Goal: Task Accomplishment & Management: Use online tool/utility

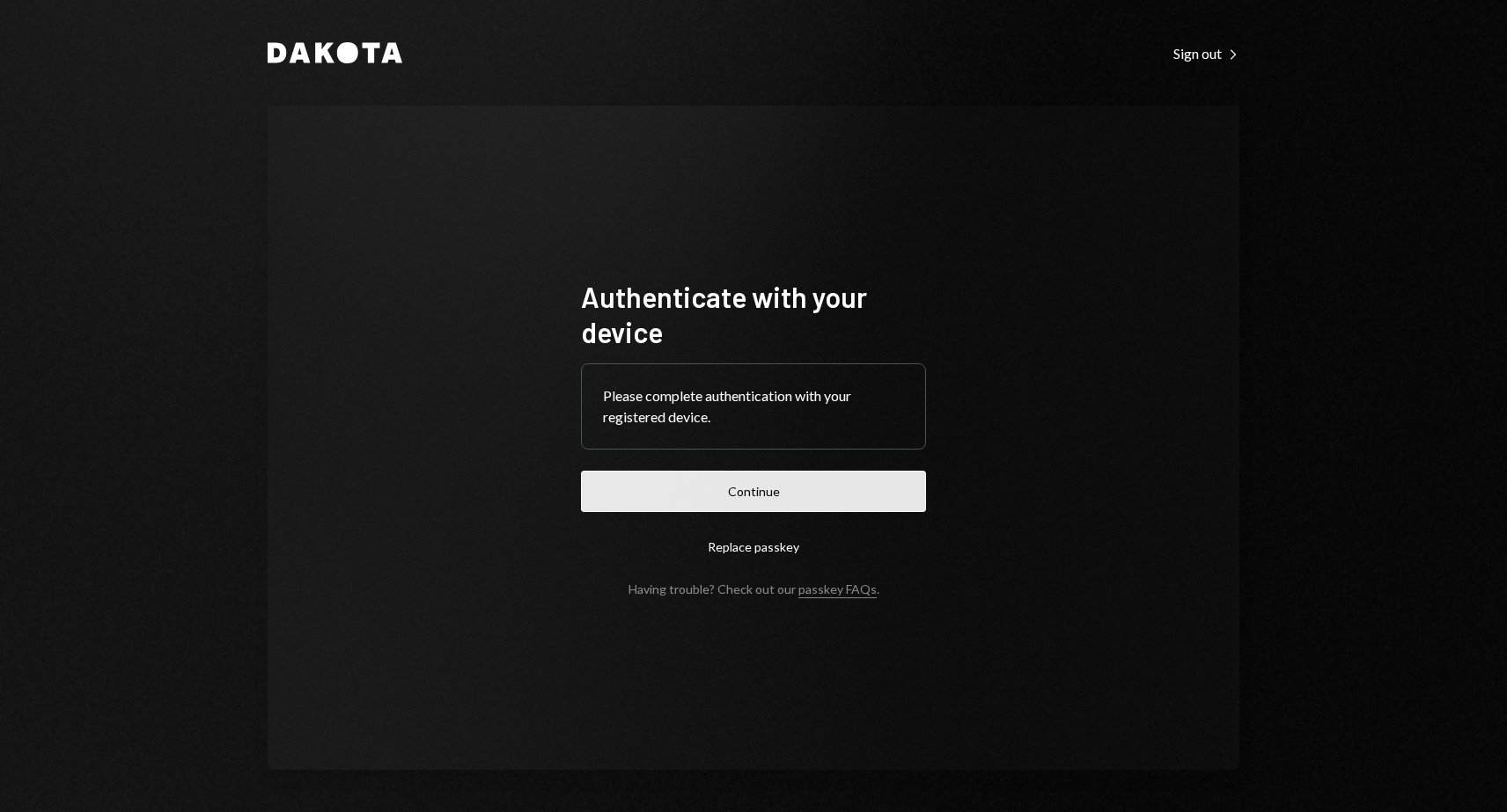
click at [737, 484] on button "Continue" at bounding box center [754, 491] width 345 height 41
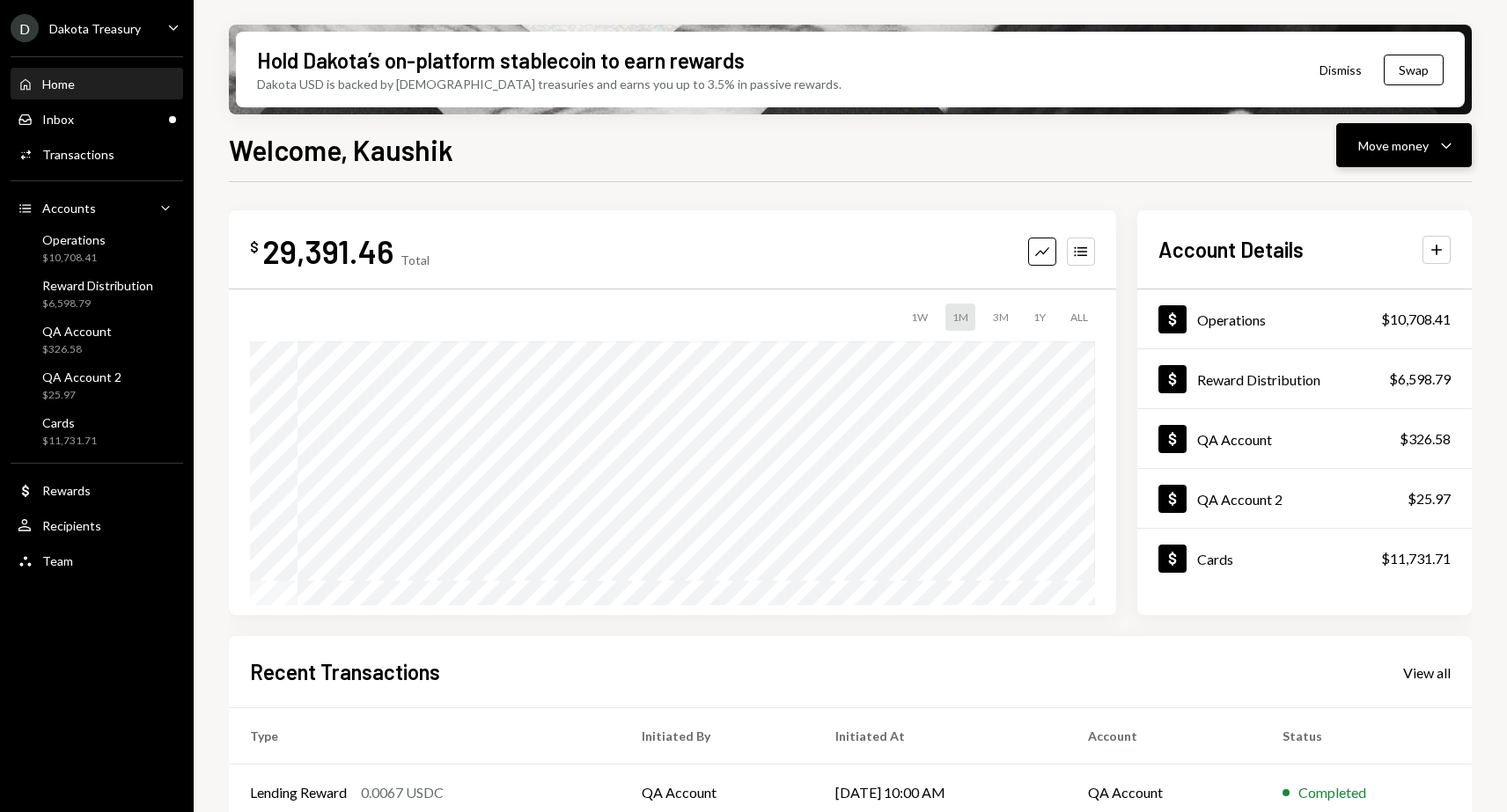
click at [1456, 141] on icon "Caret Down" at bounding box center [1446, 145] width 22 height 22
click at [1332, 247] on div "Convert Transfer" at bounding box center [1377, 238] width 176 height 39
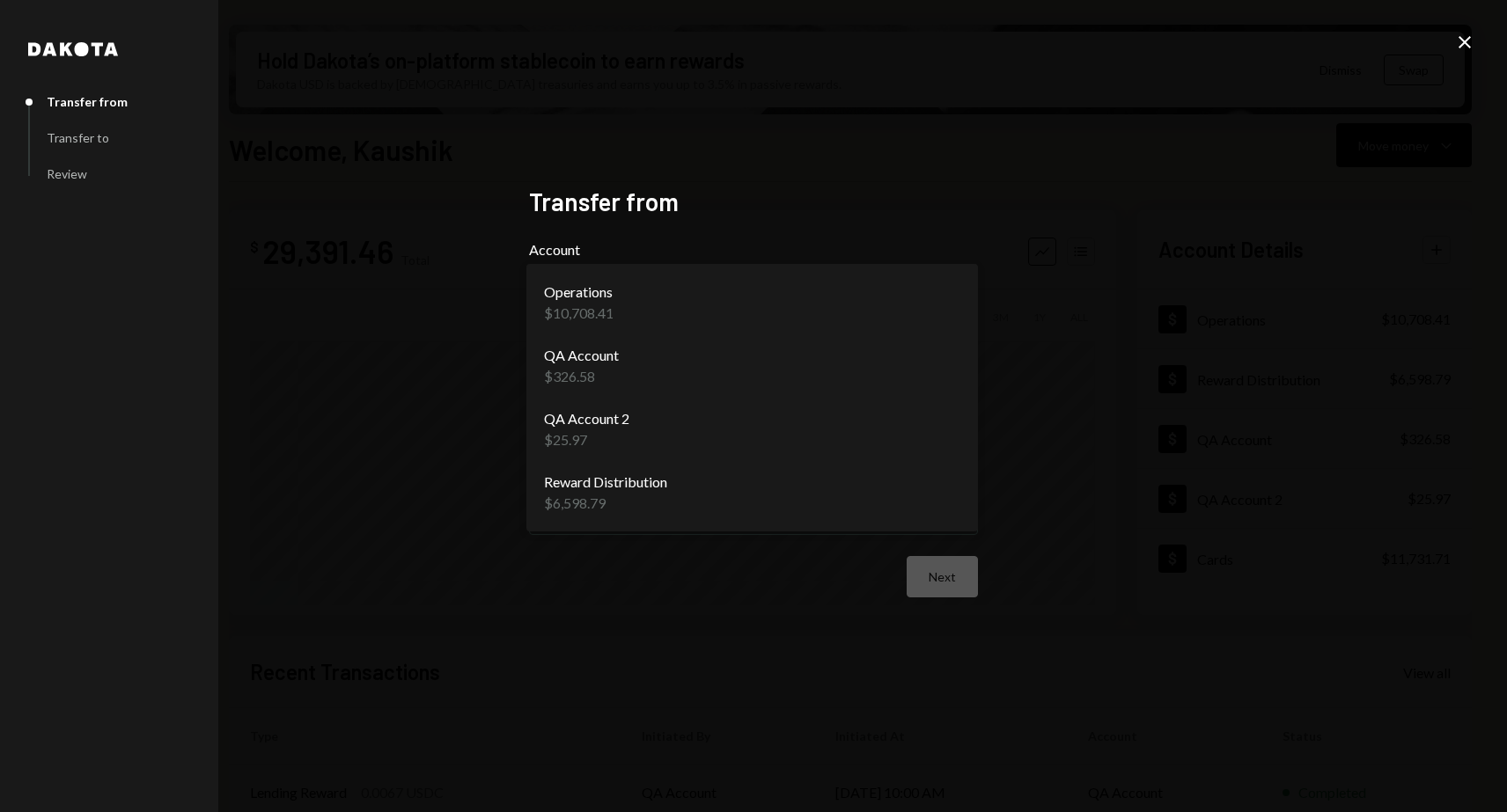
click at [962, 297] on body "D Dakota Treasury Caret Down Home Home Inbox Inbox Activities Transactions Acco…" at bounding box center [754, 406] width 1507 height 812
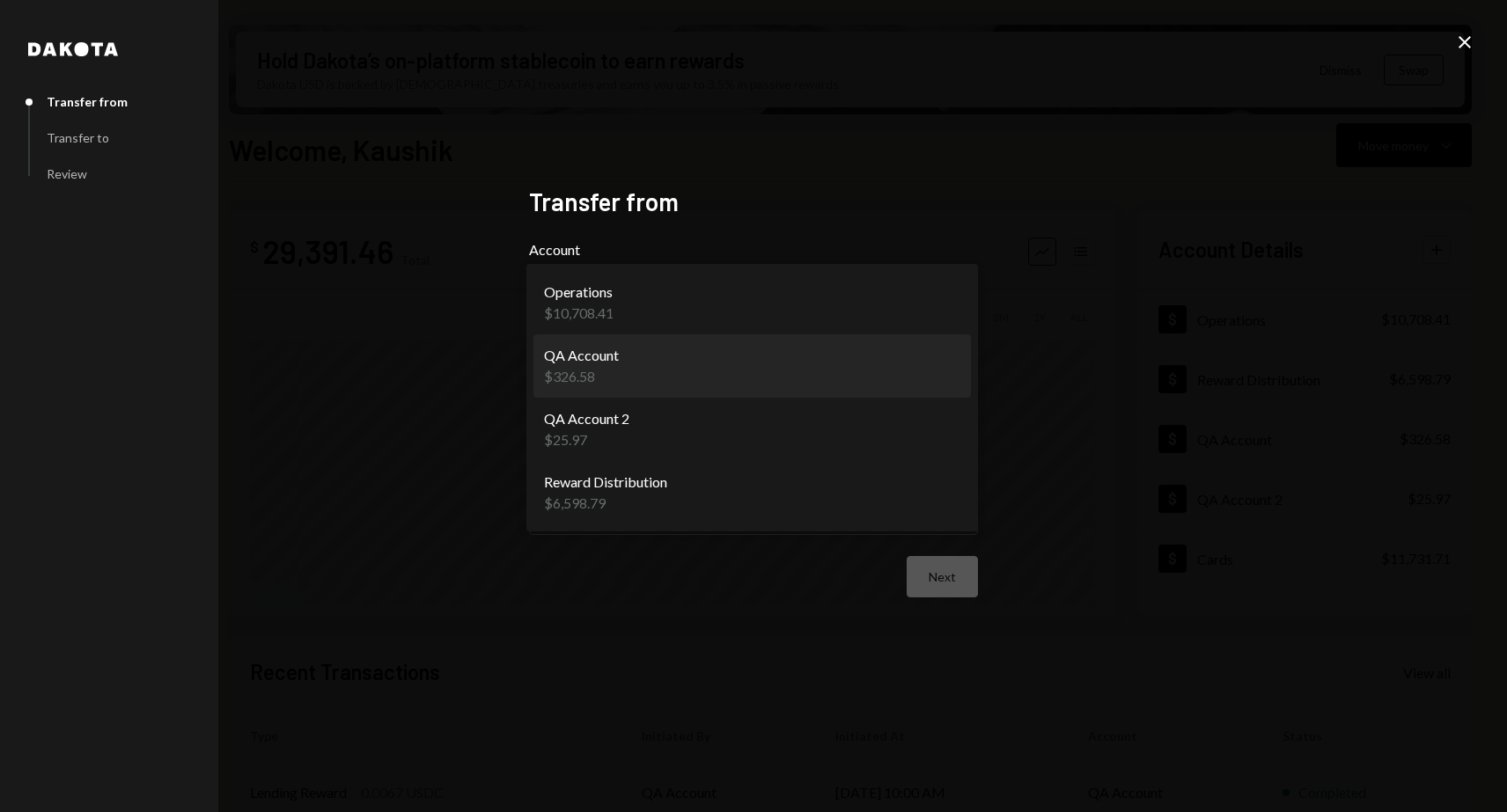
select select "**********"
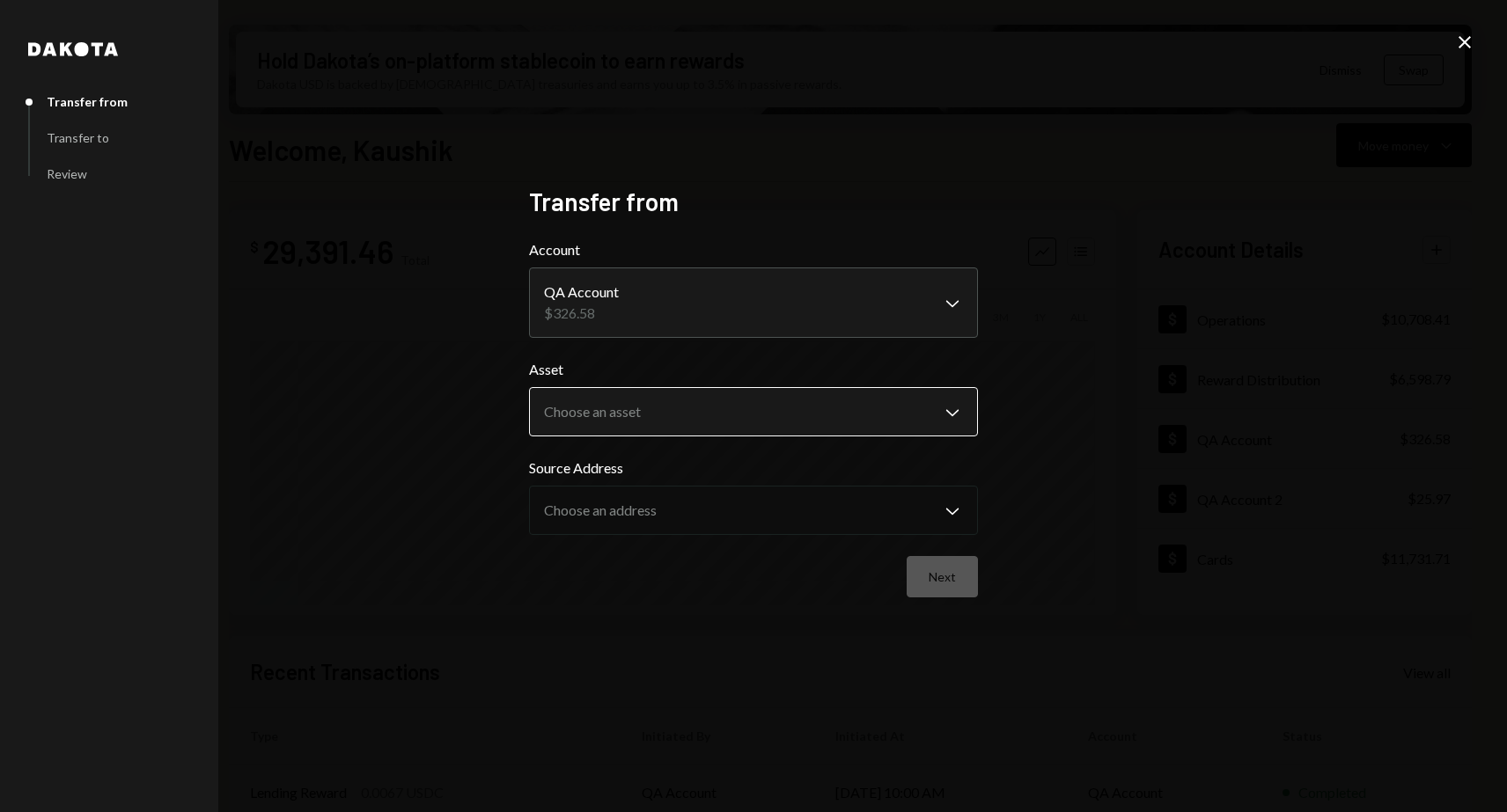
click at [812, 393] on body "D Dakota Treasury Caret Down Home Home Inbox Inbox Activities Transactions Acco…" at bounding box center [754, 406] width 1507 height 812
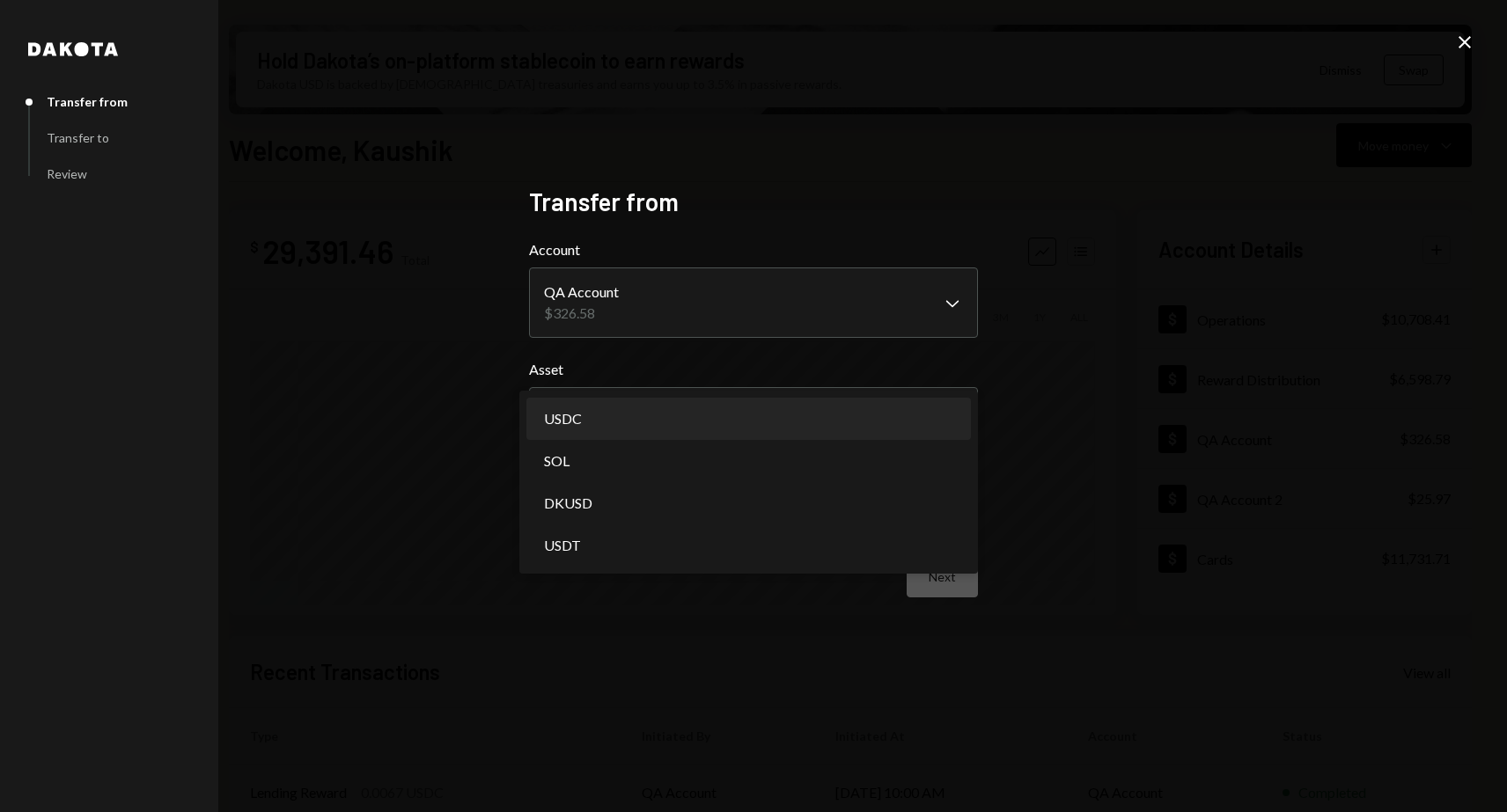
select select "****"
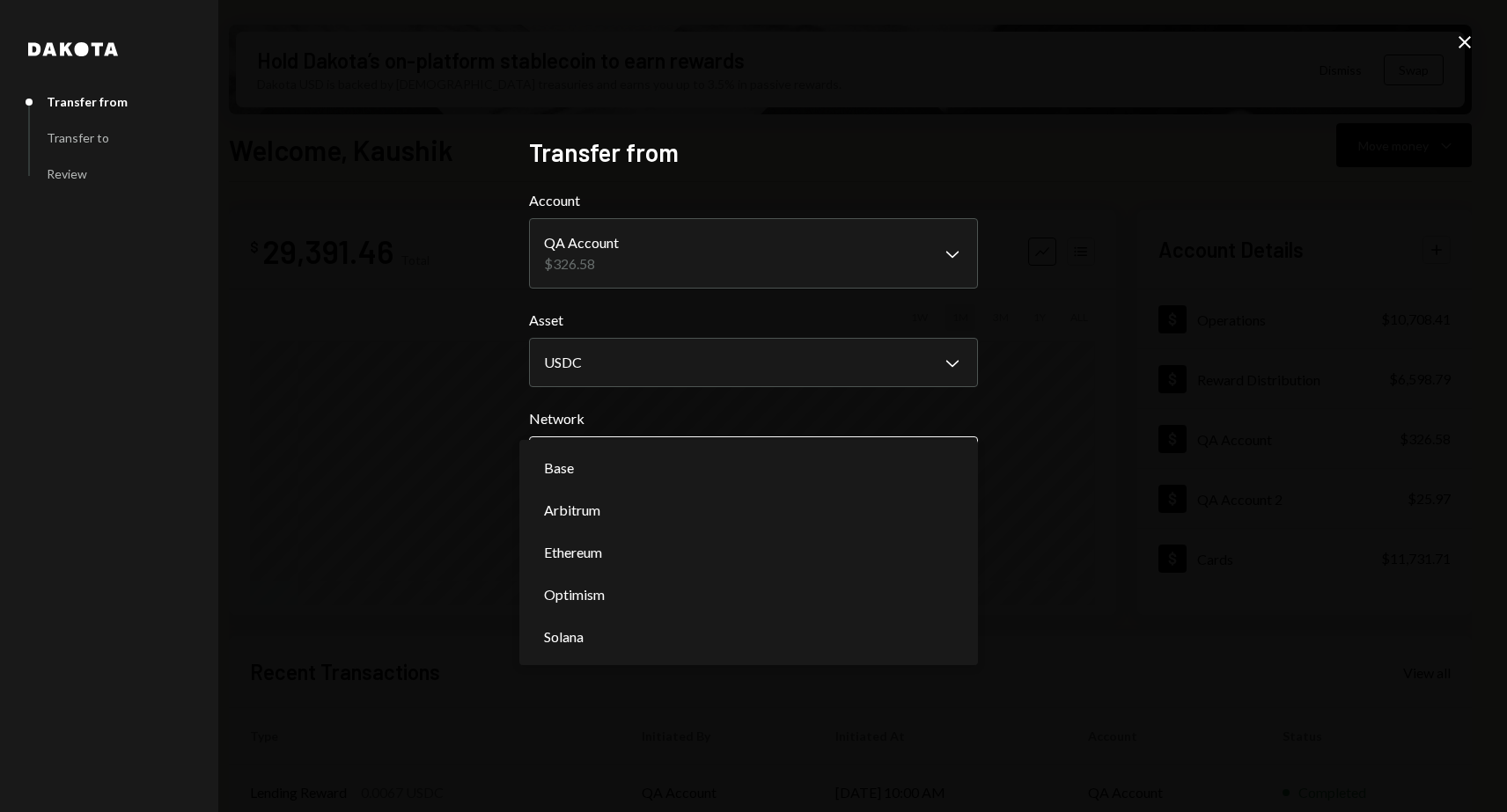
click at [780, 463] on body "D Dakota Treasury Caret Down Home Home Inbox Inbox Activities Transactions Acco…" at bounding box center [754, 406] width 1507 height 812
select select "**********"
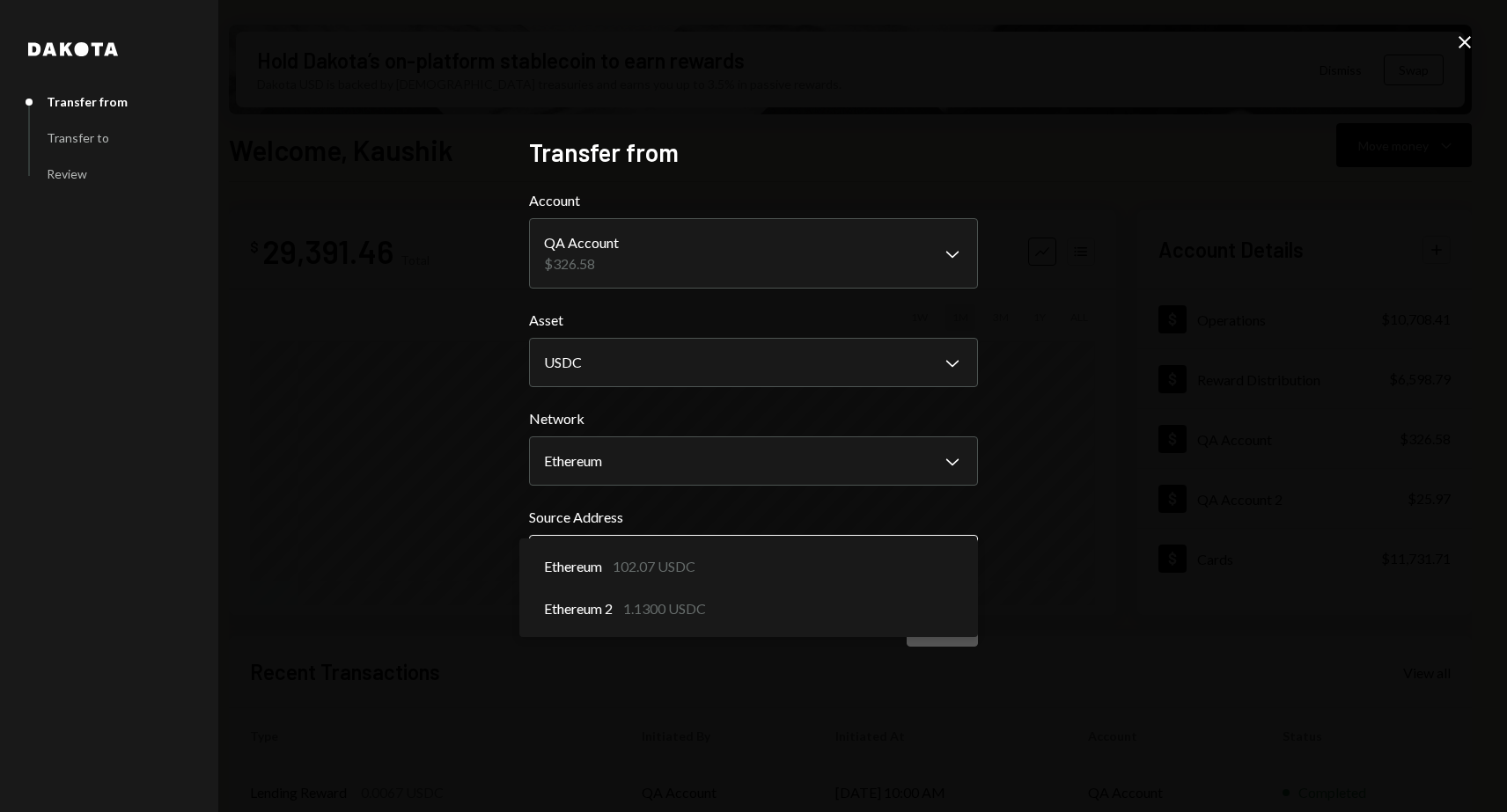
click at [753, 552] on body "D Dakota Treasury Caret Down Home Home Inbox Inbox Activities Transactions Acco…" at bounding box center [754, 406] width 1507 height 812
select select "**********"
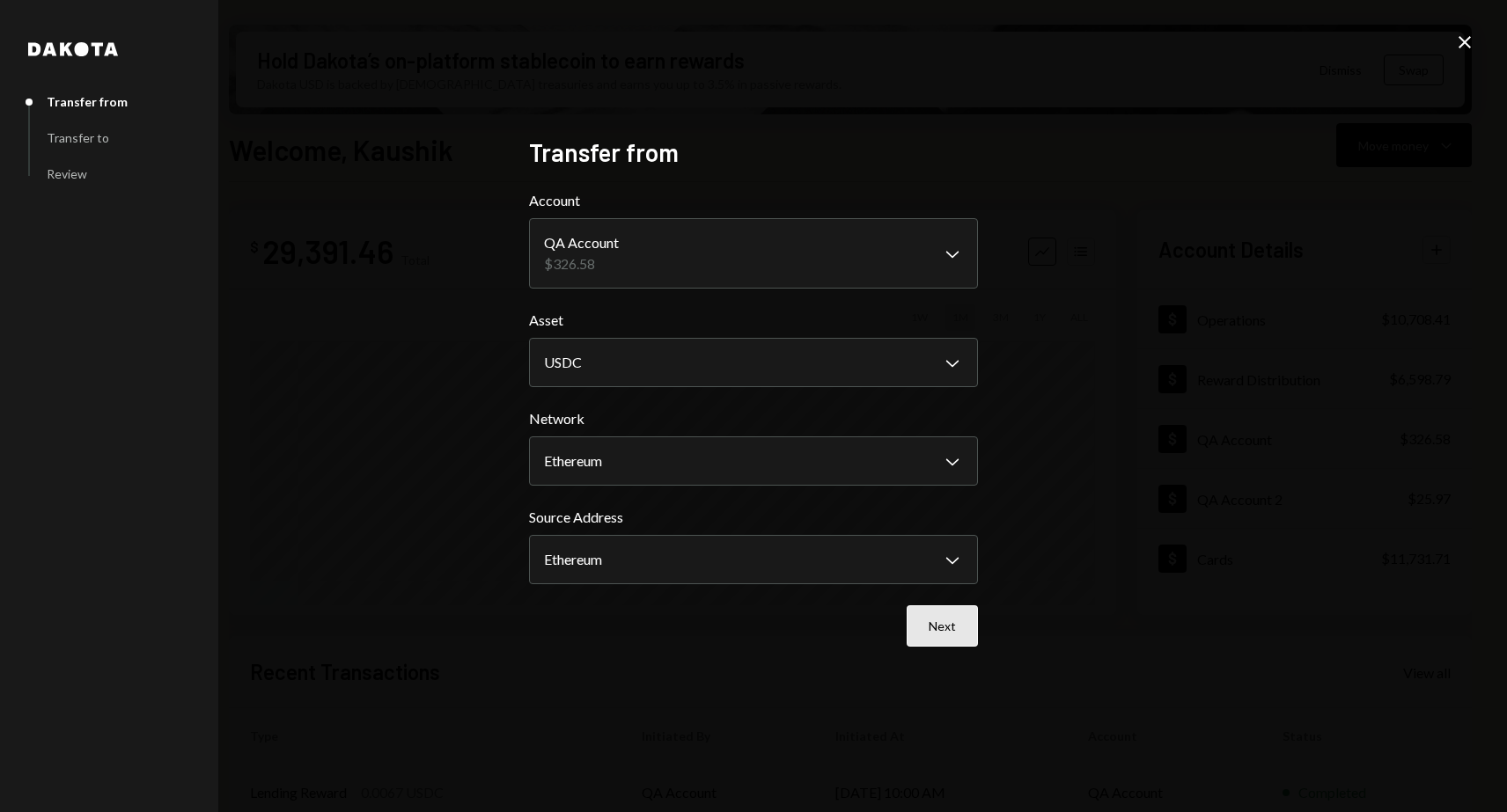
click at [935, 616] on button "Next" at bounding box center [943, 626] width 71 height 41
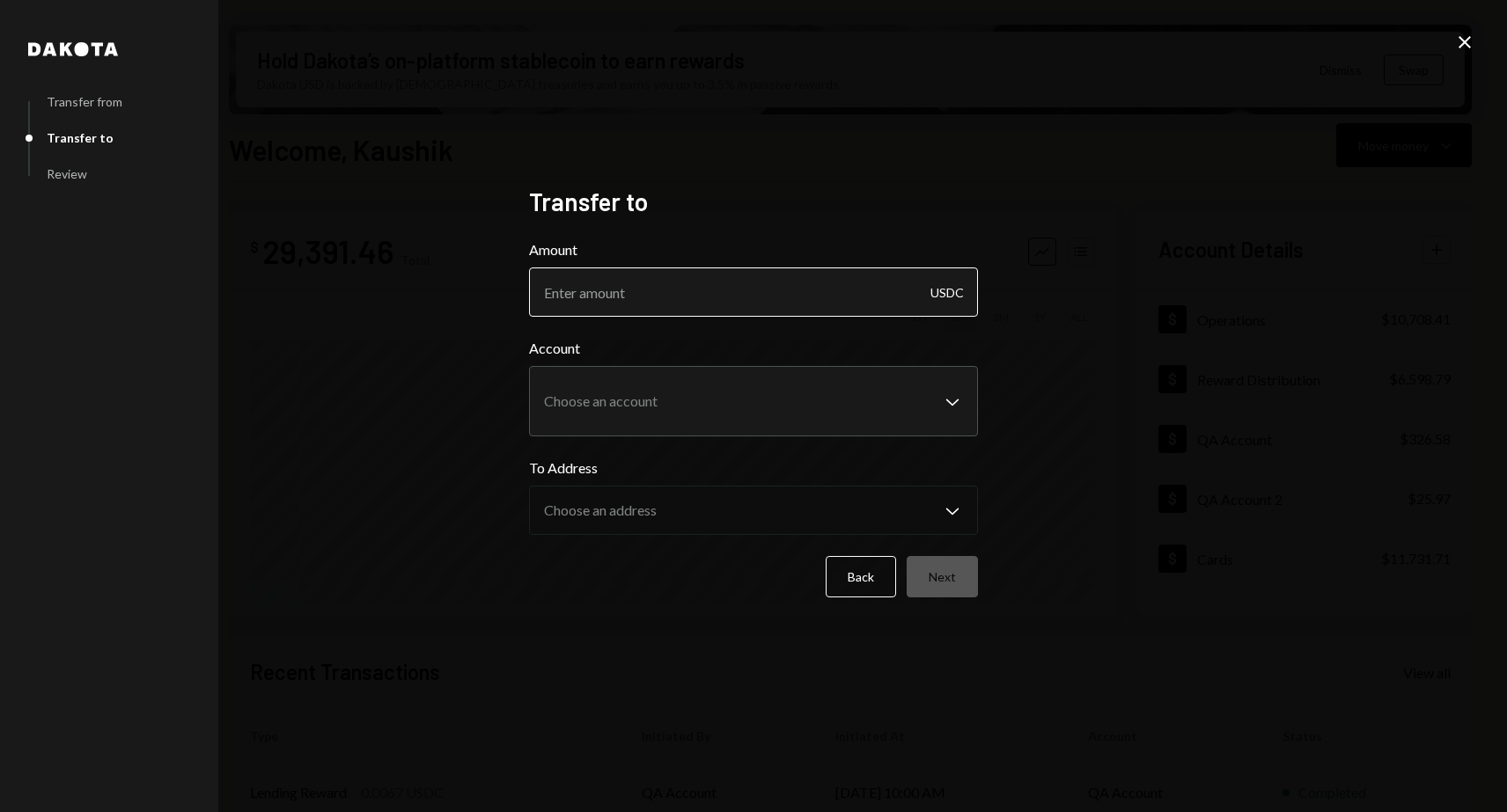
click at [786, 301] on input "Amount" at bounding box center [754, 292] width 449 height 50
click at [766, 415] on body "D Dakota Treasury Caret Down Home Home Inbox Inbox Activities Transactions Acco…" at bounding box center [754, 406] width 1507 height 812
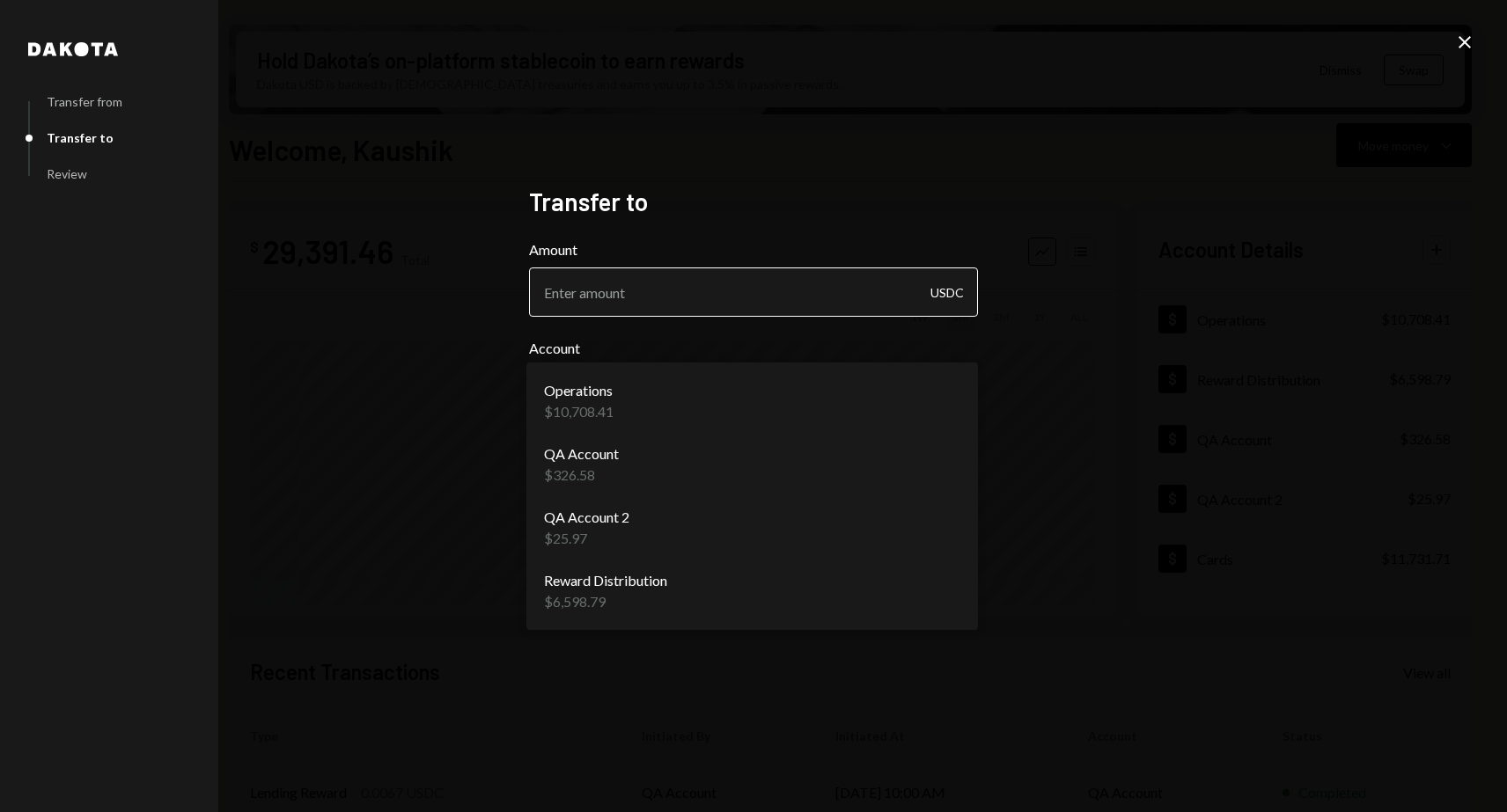
click at [763, 312] on input "Amount" at bounding box center [754, 292] width 449 height 50
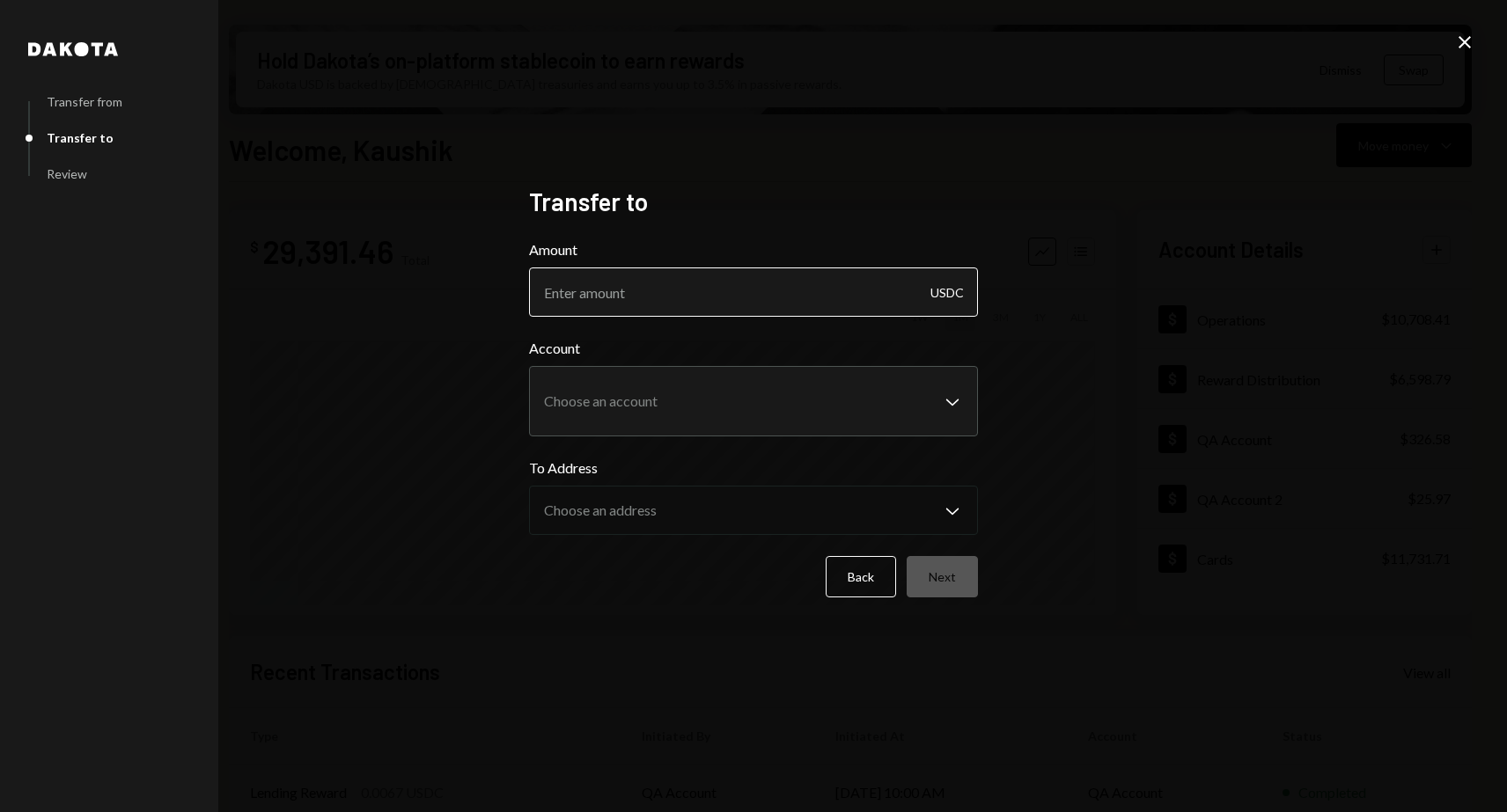
click at [763, 312] on input "Amount" at bounding box center [754, 292] width 449 height 50
type input "20"
click at [687, 448] on div "**********" at bounding box center [754, 436] width 449 height 197
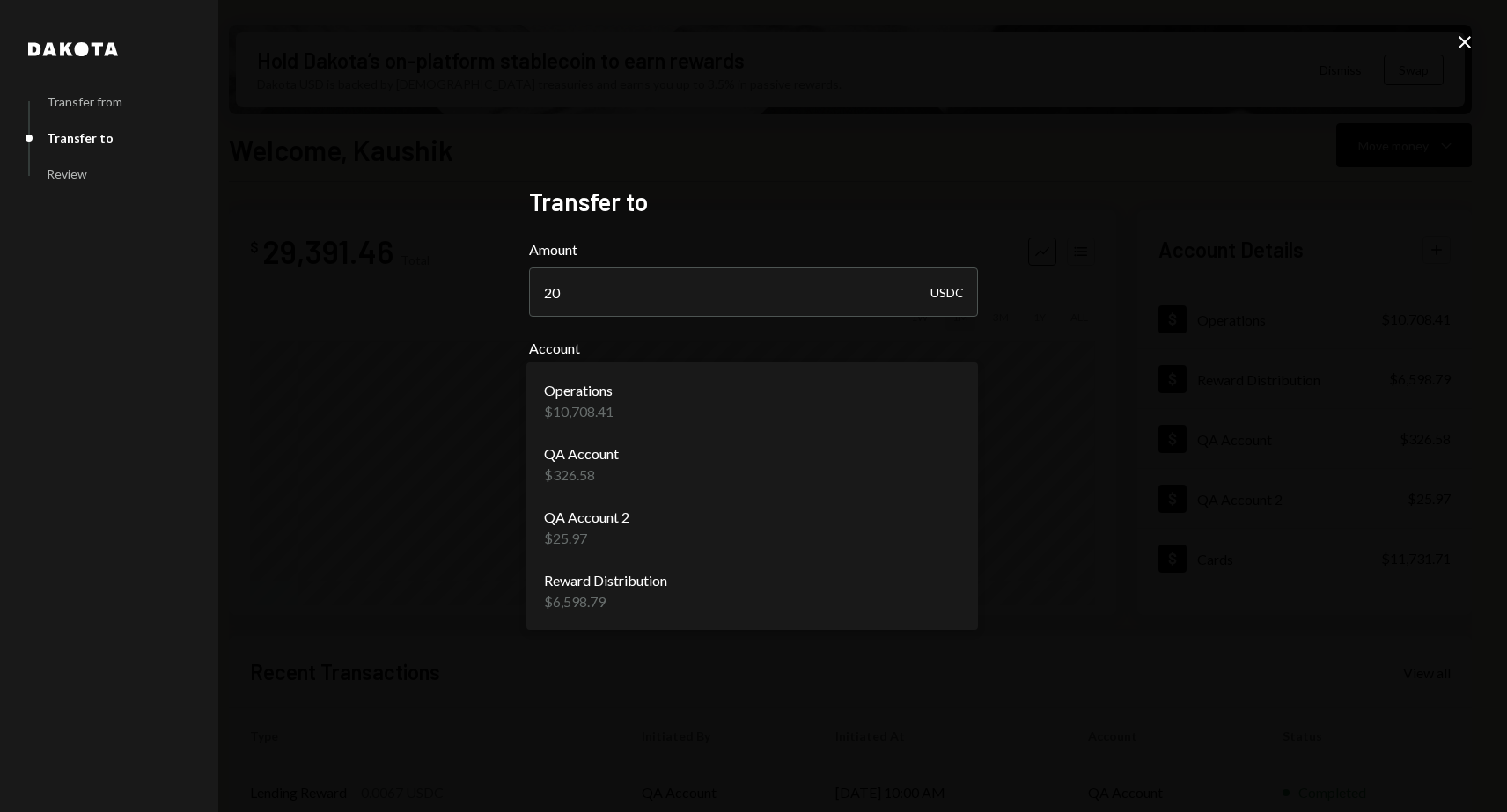
click at [693, 421] on body "D Dakota Treasury Caret Down Home Home Inbox Inbox Activities Transactions Acco…" at bounding box center [754, 406] width 1507 height 812
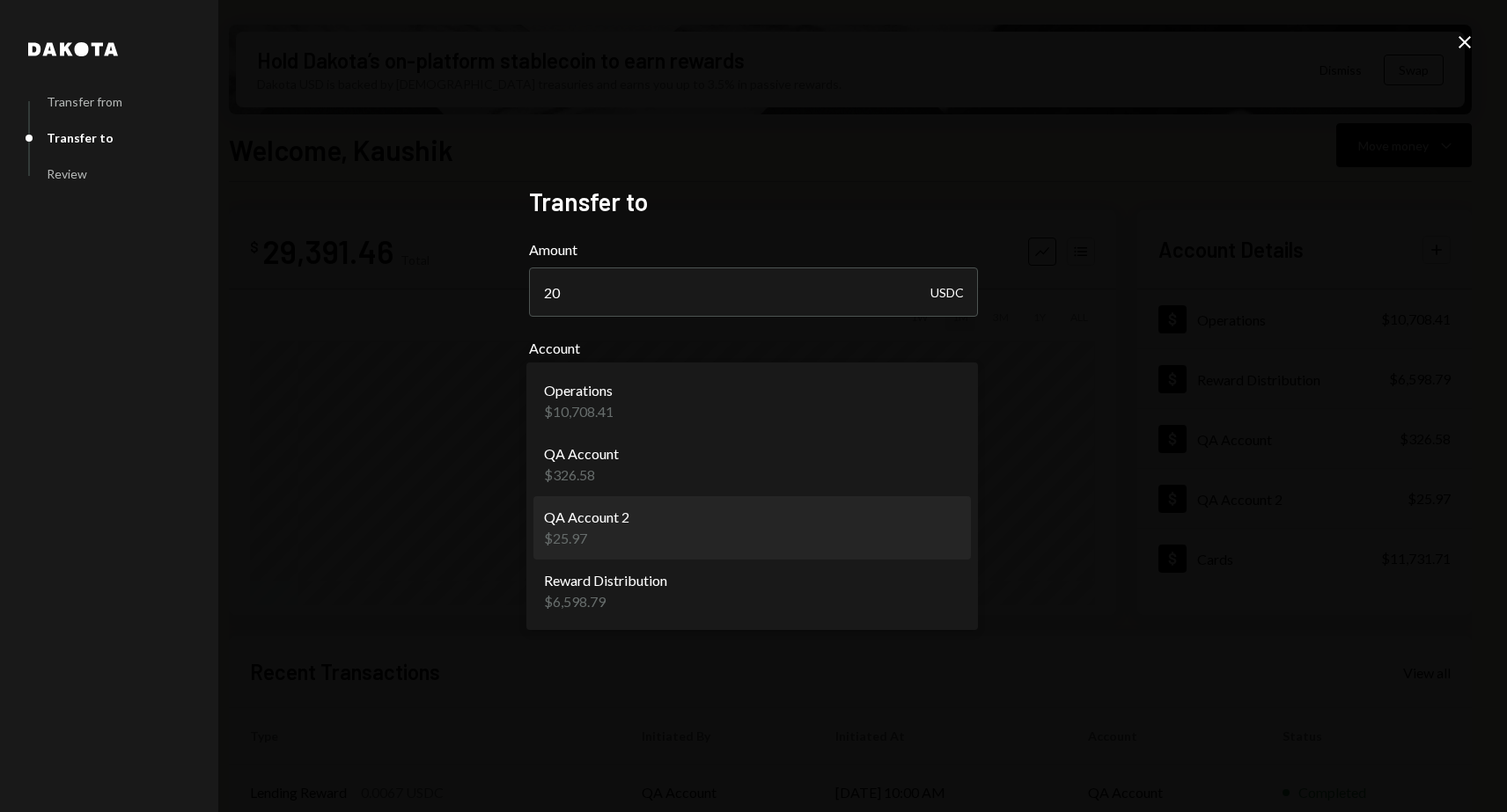
select select "**********"
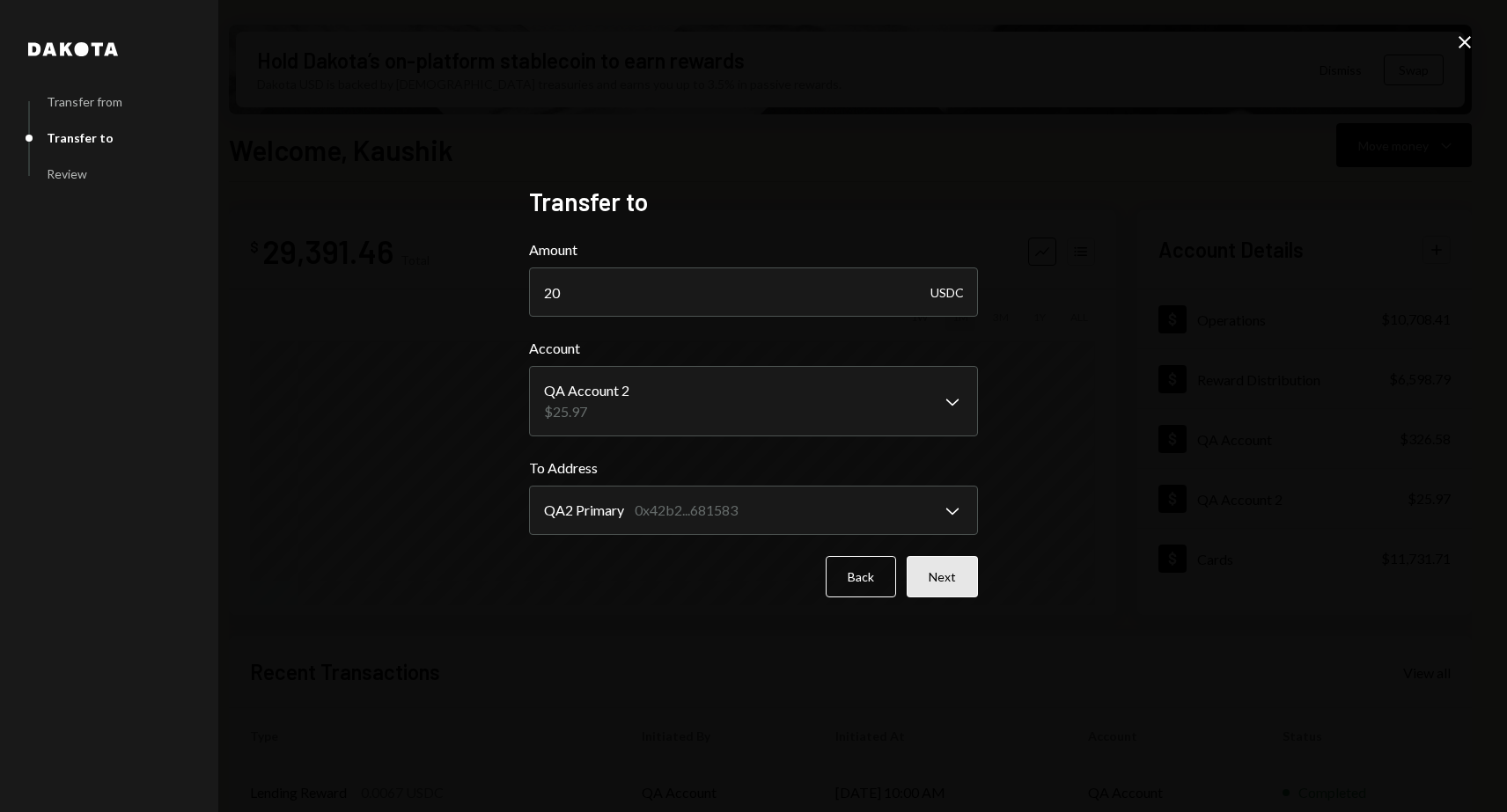
click at [937, 572] on button "Next" at bounding box center [943, 576] width 71 height 41
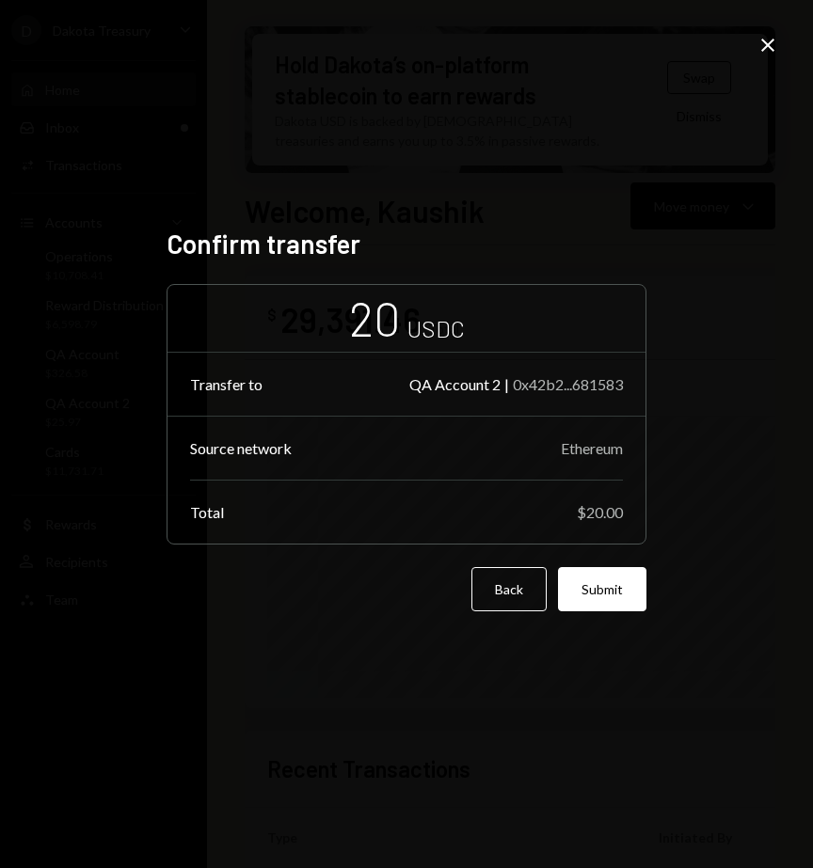
click at [758, 318] on div "Dakota Transfer from Transfer to Review Confirm transfer 20 USDC Transfer to QA…" at bounding box center [406, 434] width 813 height 868
click at [769, 43] on icon at bounding box center [767, 45] width 13 height 13
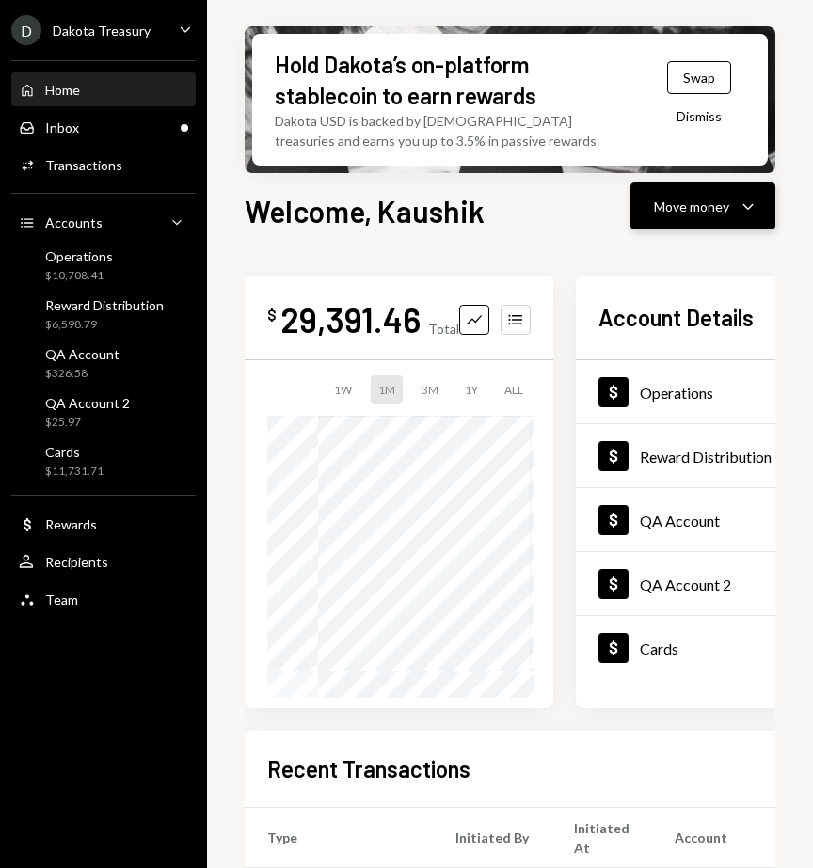
click at [661, 223] on button "Move money Caret Down" at bounding box center [702, 205] width 145 height 47
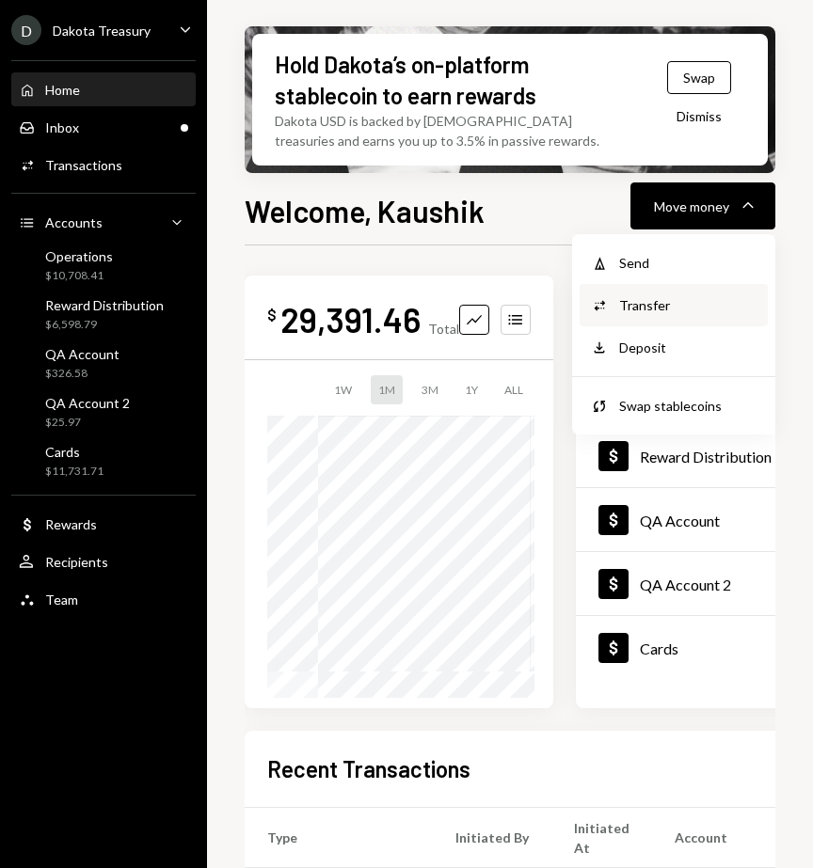
click at [657, 309] on div "Transfer" at bounding box center [687, 305] width 137 height 20
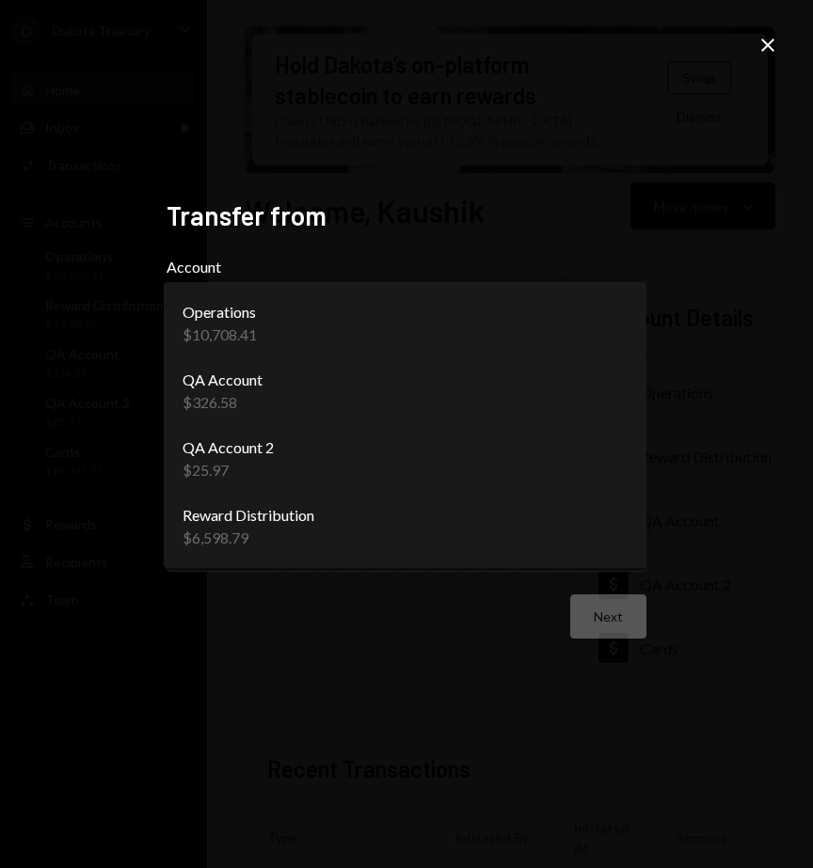
click at [523, 350] on body "D Dakota Treasury Caret Down Home Home Inbox Inbox Activities Transactions Acco…" at bounding box center [406, 434] width 813 height 868
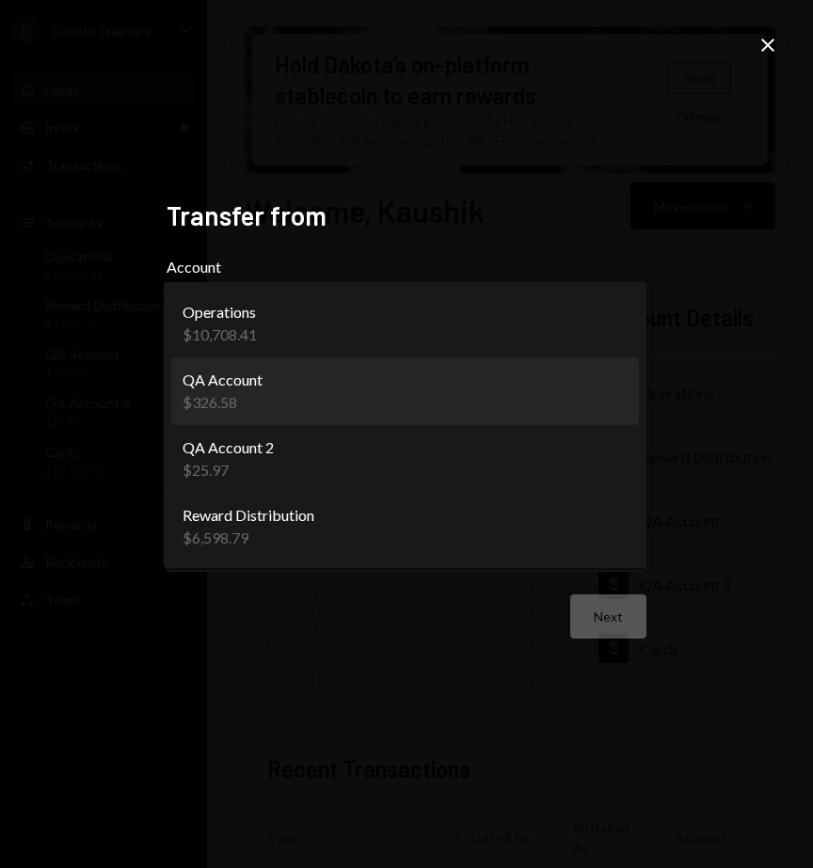
select select "**********"
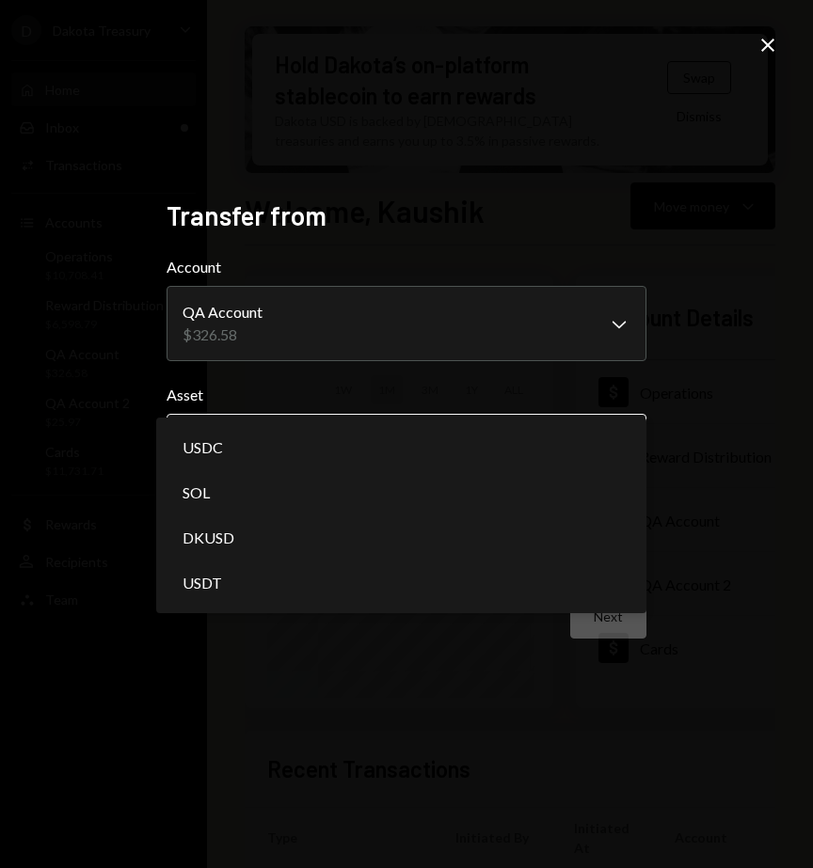
click at [446, 464] on body "D Dakota Treasury Caret Down Home Home Inbox Inbox Activities Transactions Acco…" at bounding box center [406, 434] width 813 height 868
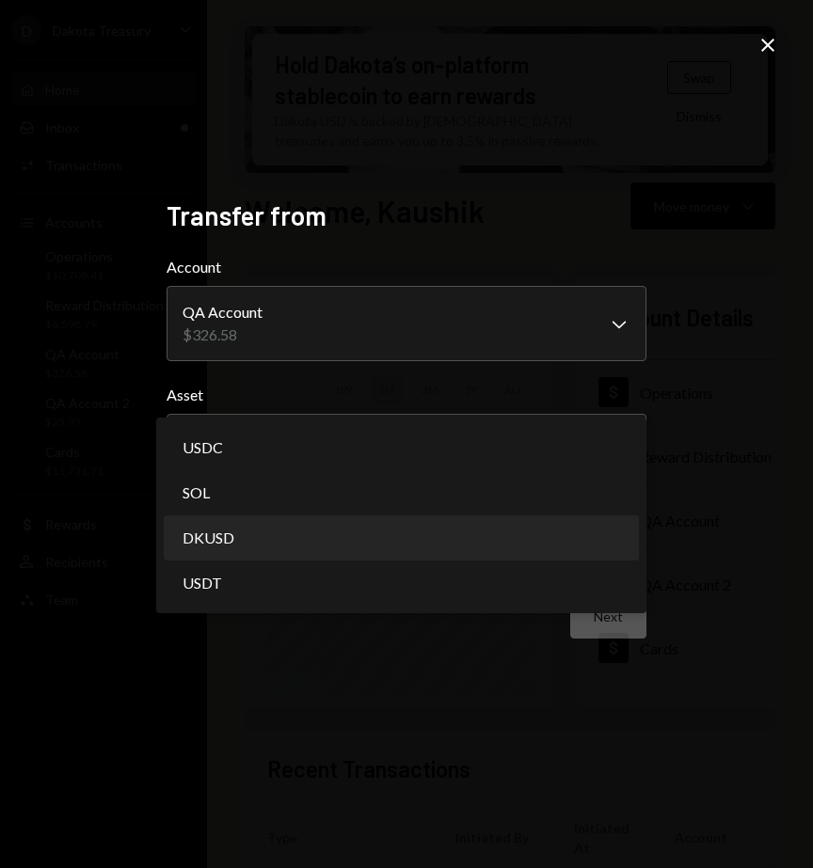
select select "*****"
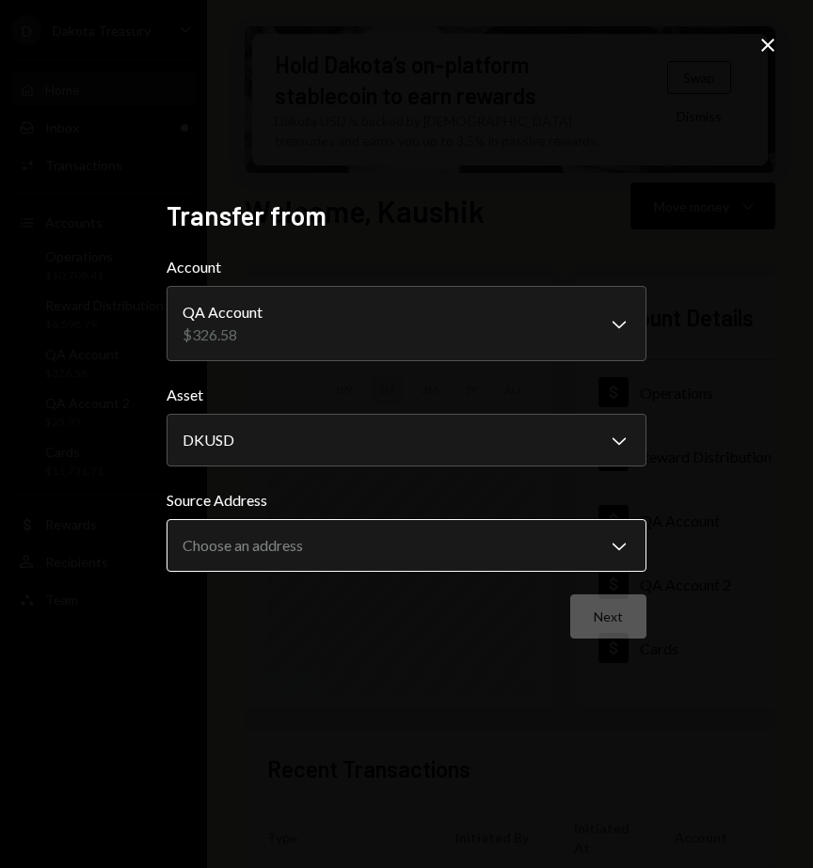
click at [445, 545] on body "D Dakota Treasury Caret Down Home Home Inbox Inbox Activities Transactions Acco…" at bounding box center [406, 434] width 813 height 868
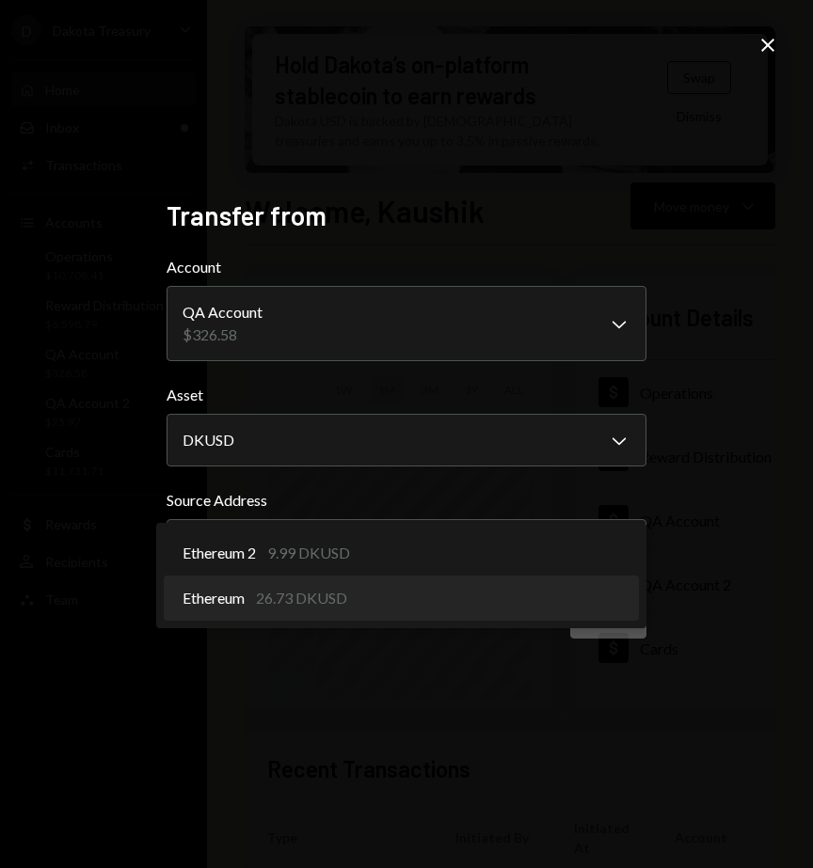
select select "**********"
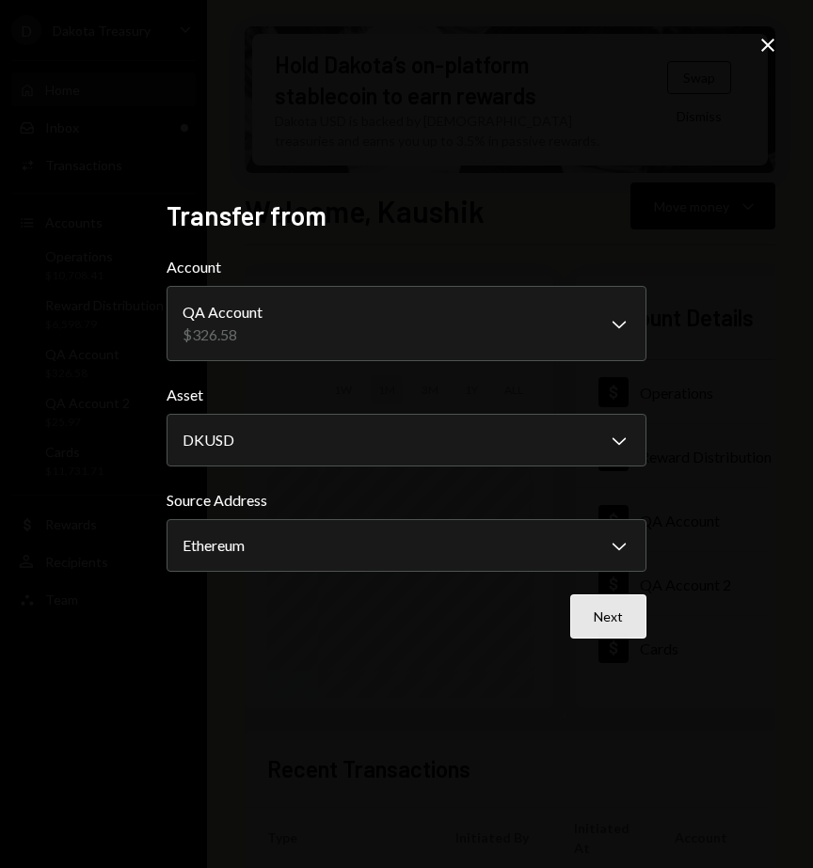
click at [604, 624] on button "Next" at bounding box center [608, 616] width 76 height 44
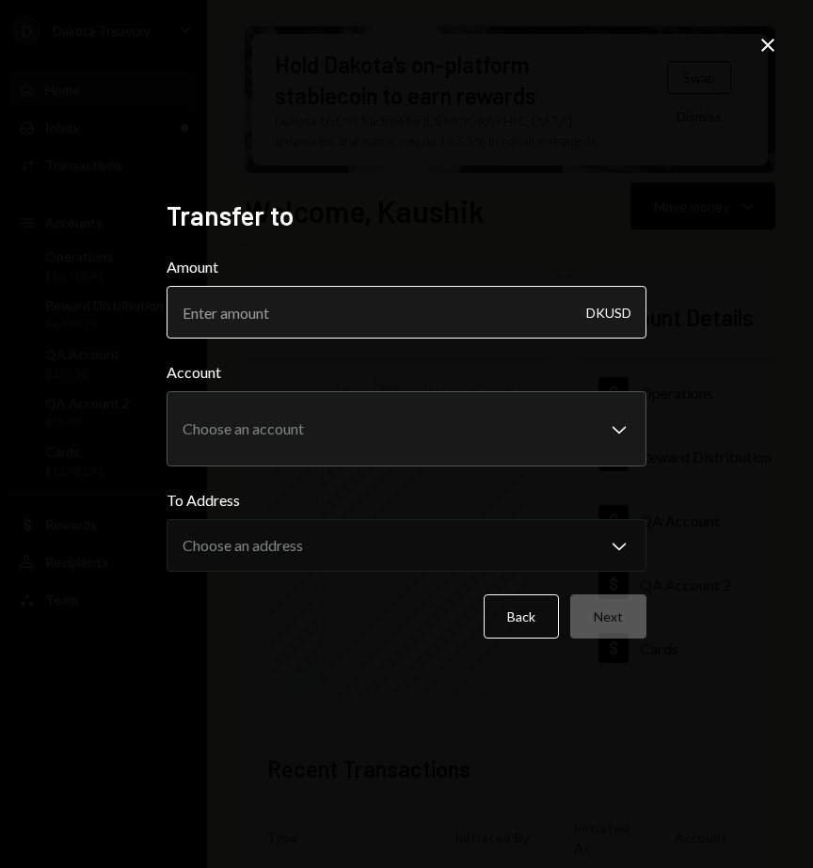
click at [434, 330] on input "Amount" at bounding box center [406, 312] width 480 height 53
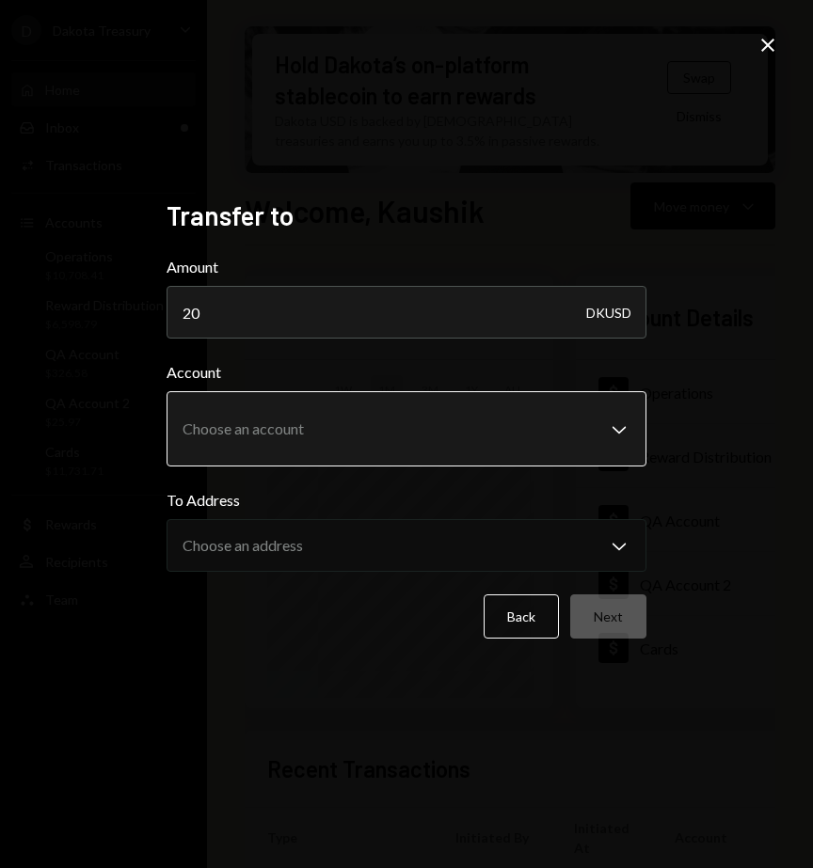
type input "20"
click at [417, 409] on body "D Dakota Treasury Caret Down Home Home Inbox Inbox Activities Transactions Acco…" at bounding box center [406, 434] width 813 height 868
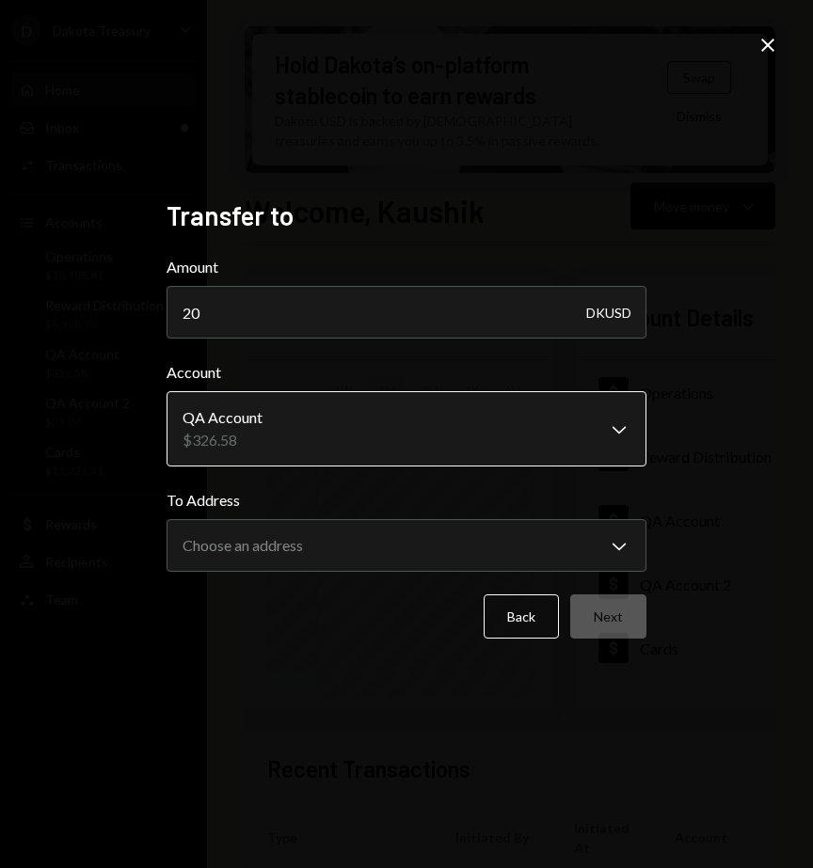
click at [406, 430] on body "D Dakota Treasury Caret Down Home Home Inbox Inbox Activities Transactions Acco…" at bounding box center [406, 434] width 813 height 868
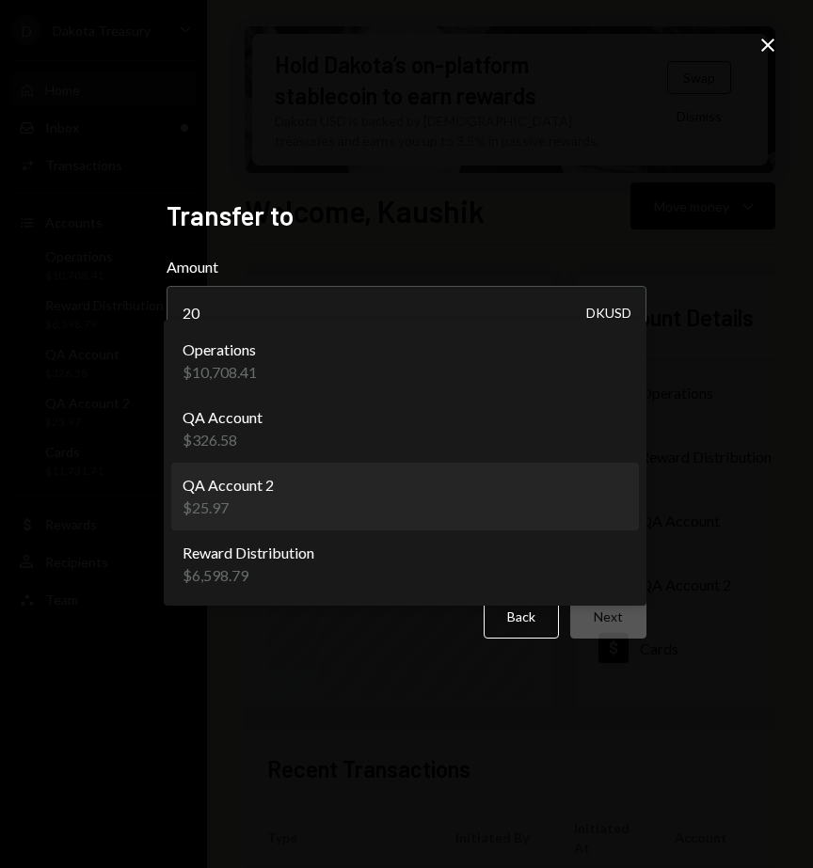
select select "**********"
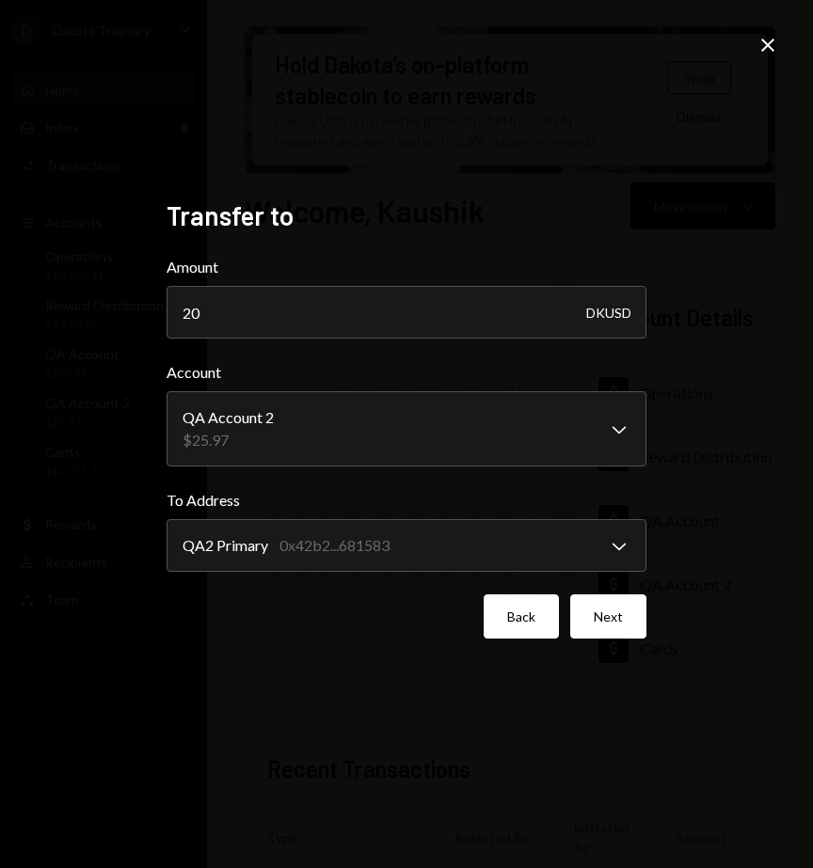
click at [499, 615] on button "Back" at bounding box center [520, 616] width 75 height 44
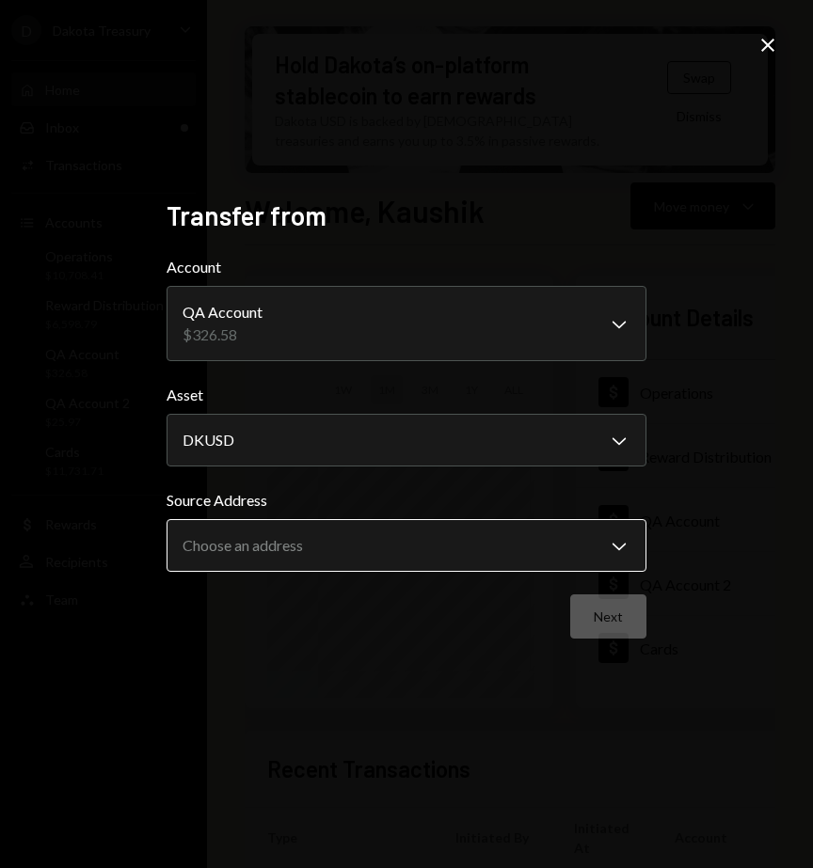
click at [478, 549] on body "D Dakota Treasury Caret Down Home Home Inbox Inbox Activities Transactions Acco…" at bounding box center [406, 434] width 813 height 868
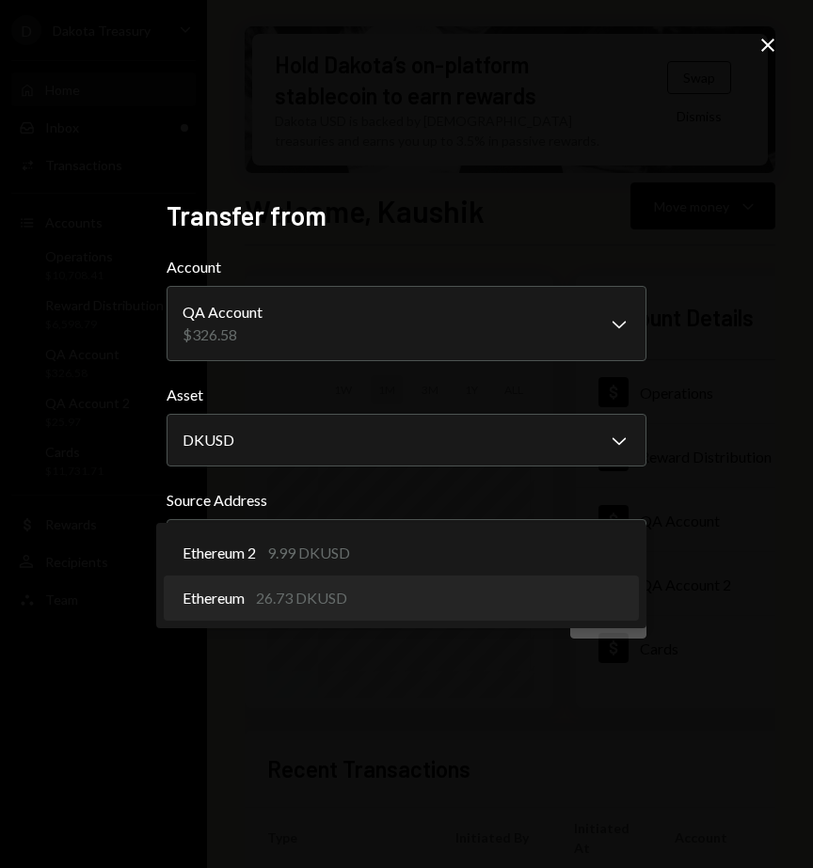
select select "**********"
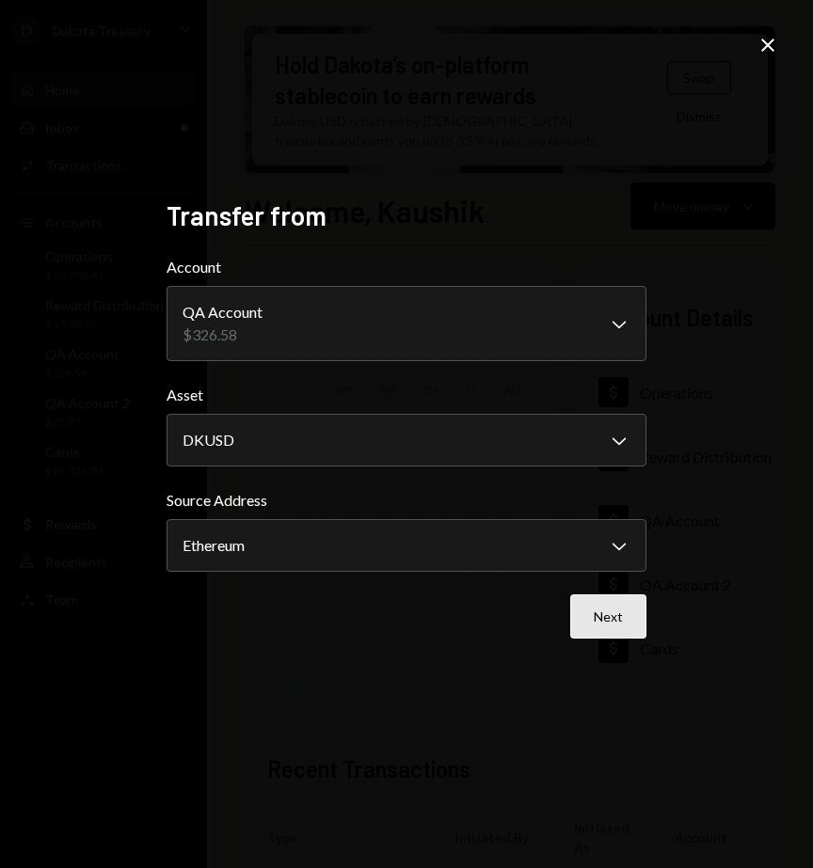
click at [621, 625] on button "Next" at bounding box center [608, 616] width 76 height 44
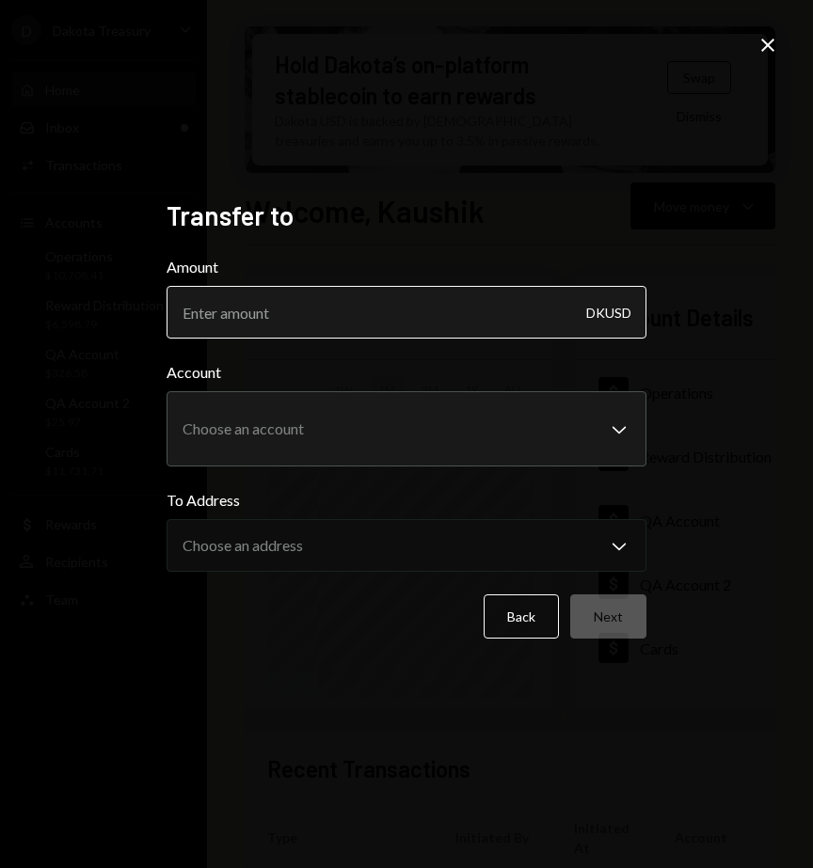
click at [439, 307] on input "Amount" at bounding box center [406, 312] width 480 height 53
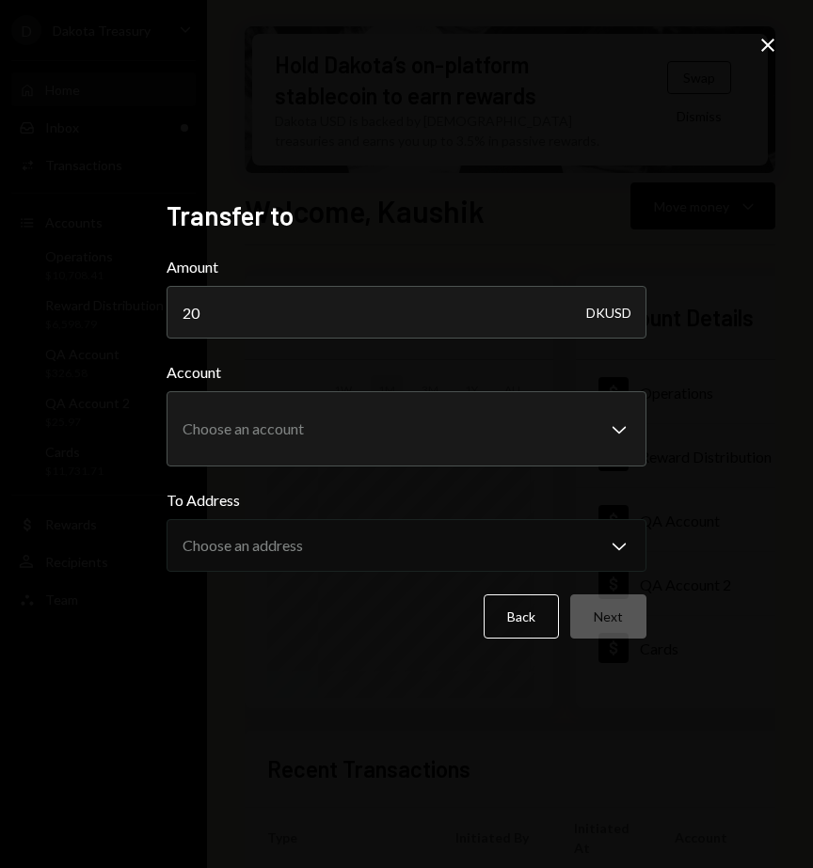
type input "20"
click at [424, 390] on div "**********" at bounding box center [406, 413] width 480 height 105
click at [424, 439] on body "D Dakota Treasury Caret Down Home Home Inbox Inbox Activities Transactions Acco…" at bounding box center [406, 434] width 813 height 868
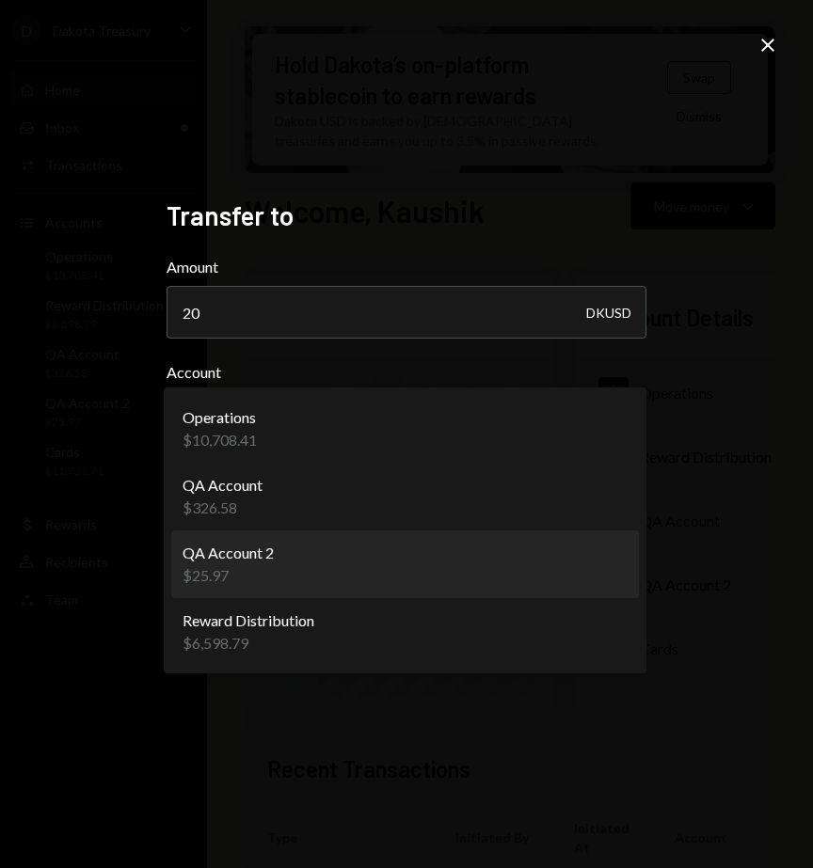
select select "**********"
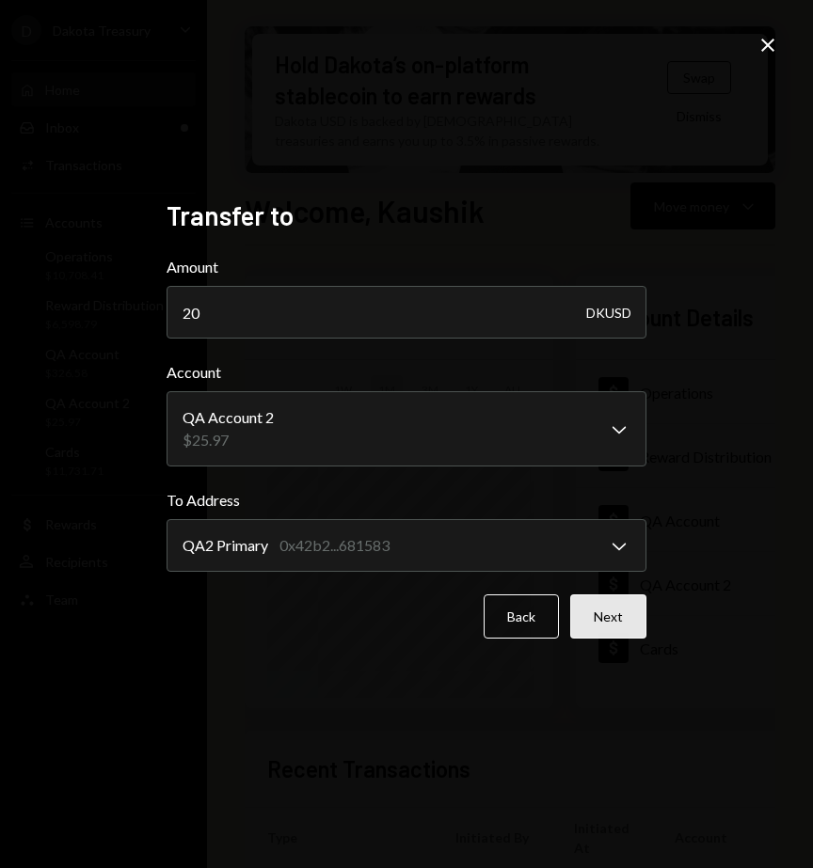
click at [594, 603] on button "Next" at bounding box center [608, 616] width 76 height 44
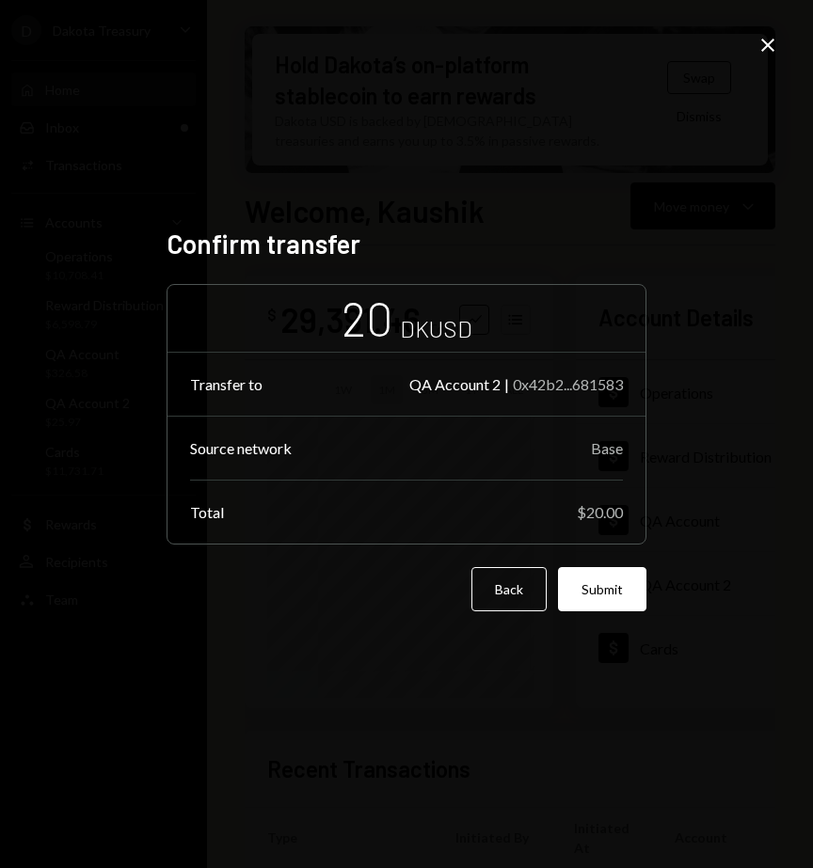
click at [675, 445] on div "Dakota Transfer from Transfer to Review Confirm transfer 20 DKUSD Transfer to Q…" at bounding box center [406, 434] width 813 height 868
click at [524, 590] on button "Back" at bounding box center [508, 589] width 75 height 44
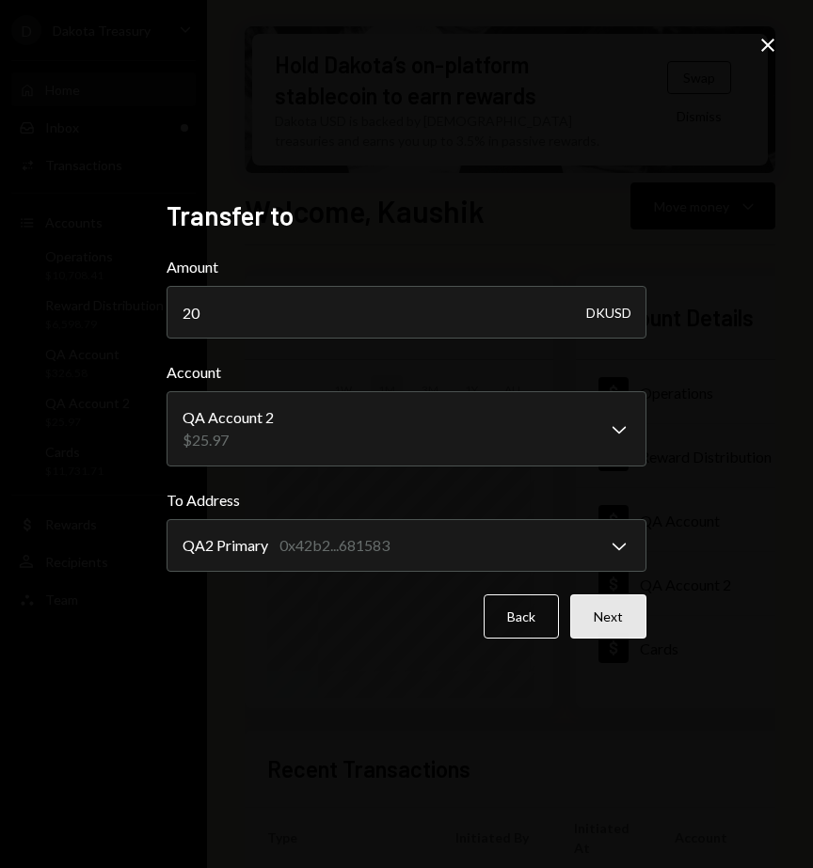
click at [587, 623] on button "Next" at bounding box center [608, 616] width 76 height 44
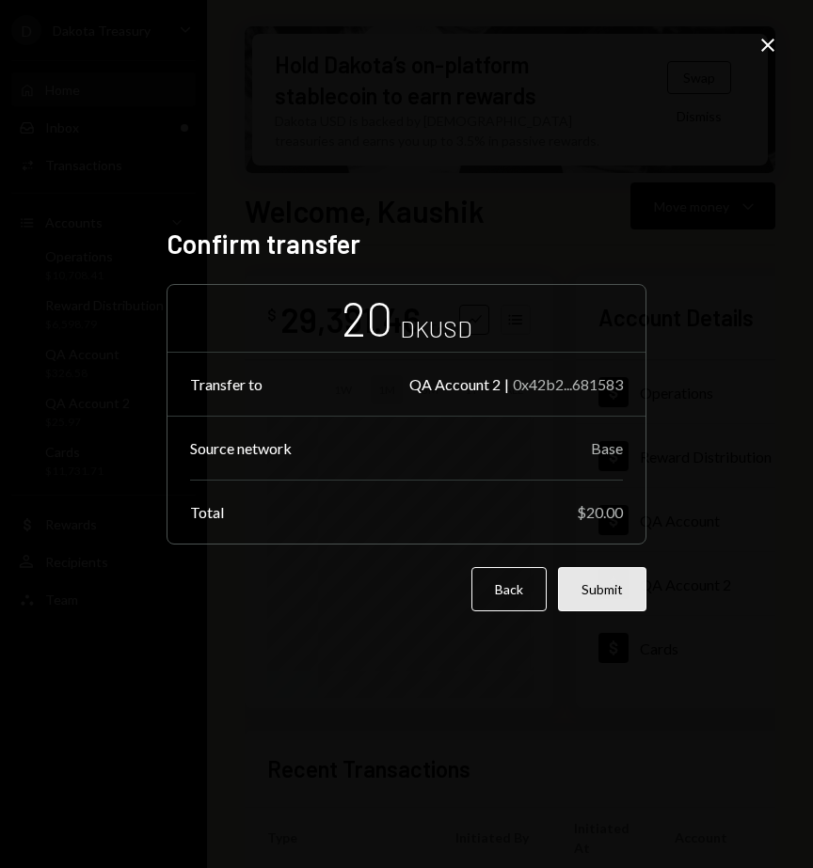
click at [622, 595] on button "Submit" at bounding box center [602, 589] width 88 height 44
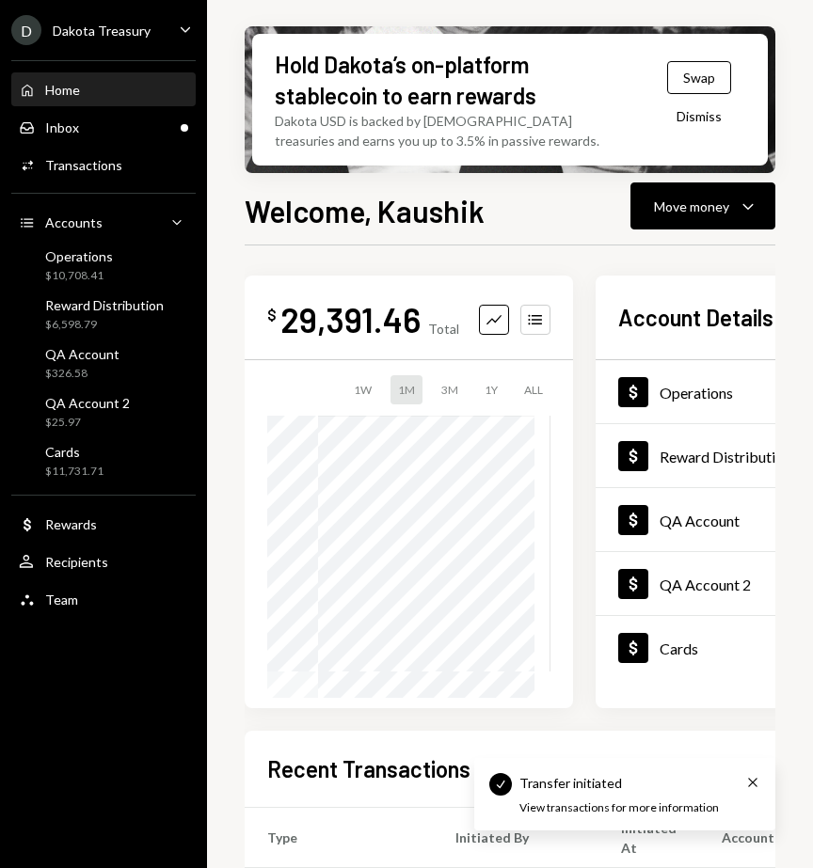
click at [608, 811] on div "View transactions for more information" at bounding box center [618, 808] width 199 height 16
click at [505, 806] on li "Check Transfer initiated Cross View transactions for more information" at bounding box center [624, 794] width 301 height 73
click at [557, 776] on div "Recent Transactions View all" at bounding box center [598, 768] width 663 height 31
click at [123, 182] on div "Home Home Inbox Inbox Activities Transactions Accounts Accounts Caret Down Oper…" at bounding box center [103, 334] width 207 height 571
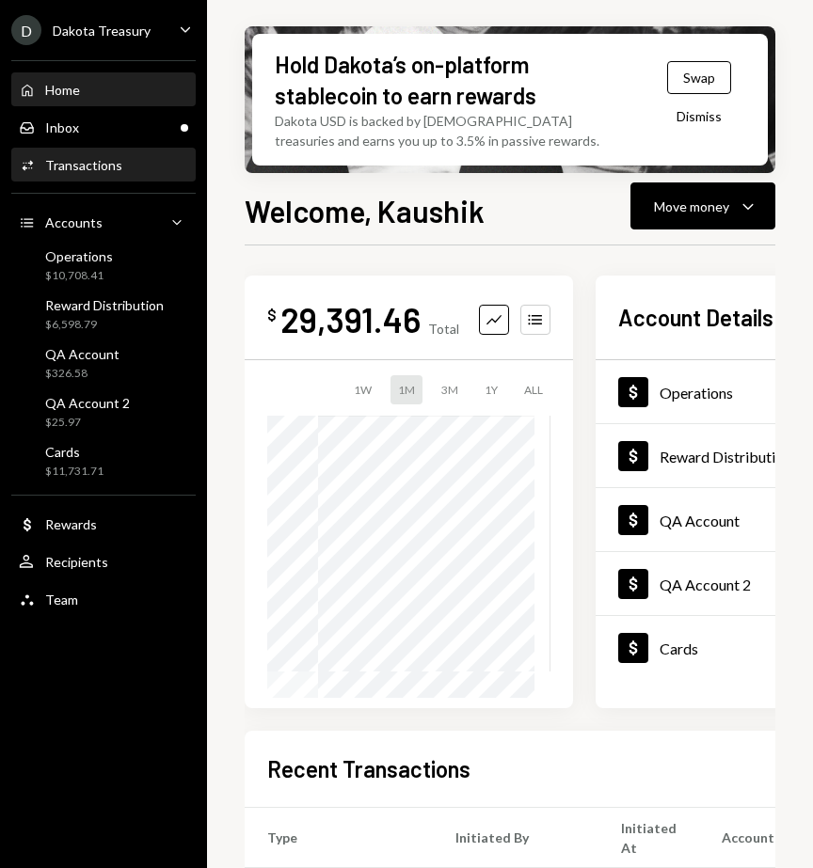
click at [123, 181] on div "Activities Transactions" at bounding box center [103, 166] width 169 height 32
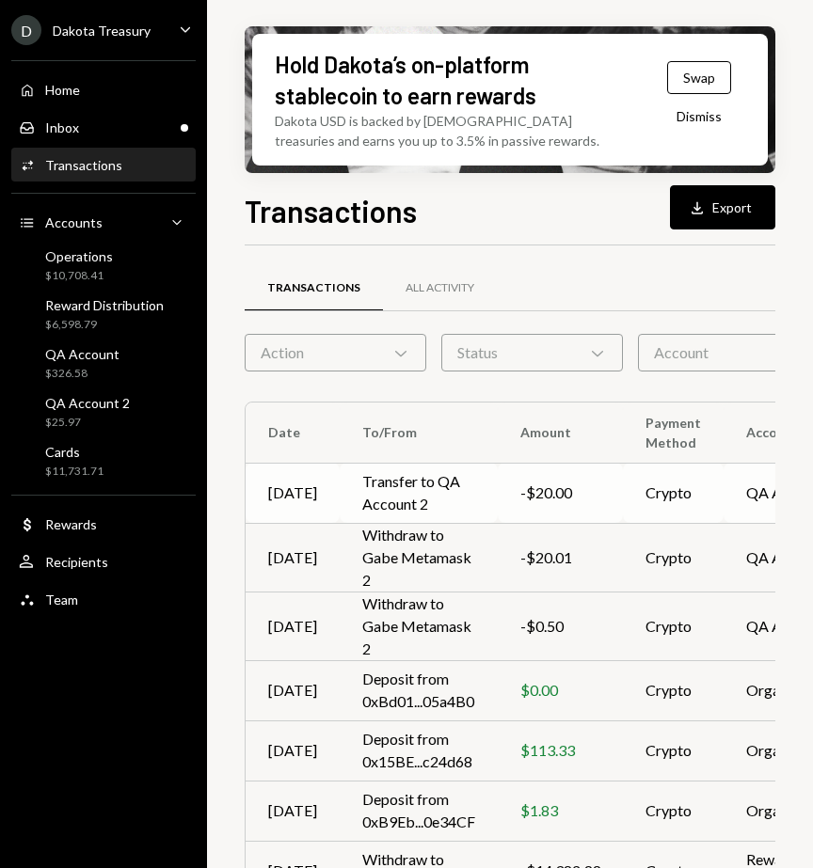
click at [395, 500] on td "Transfer to QA Account 2" at bounding box center [419, 493] width 158 height 60
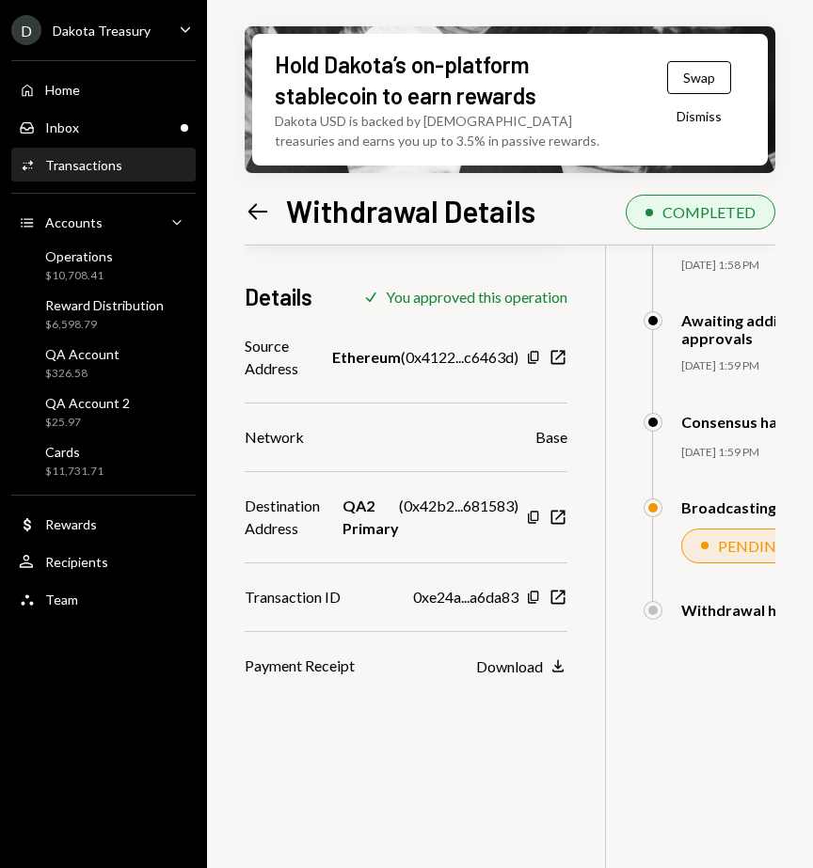
scroll to position [150, 0]
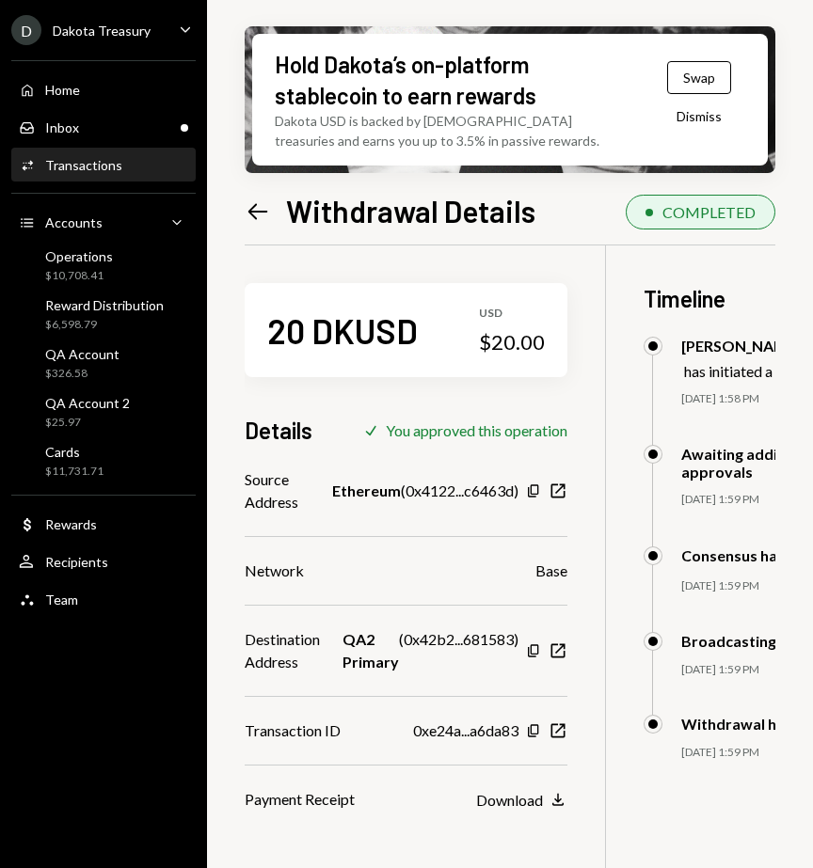
click at [251, 220] on icon "Left Arrow" at bounding box center [258, 211] width 26 height 26
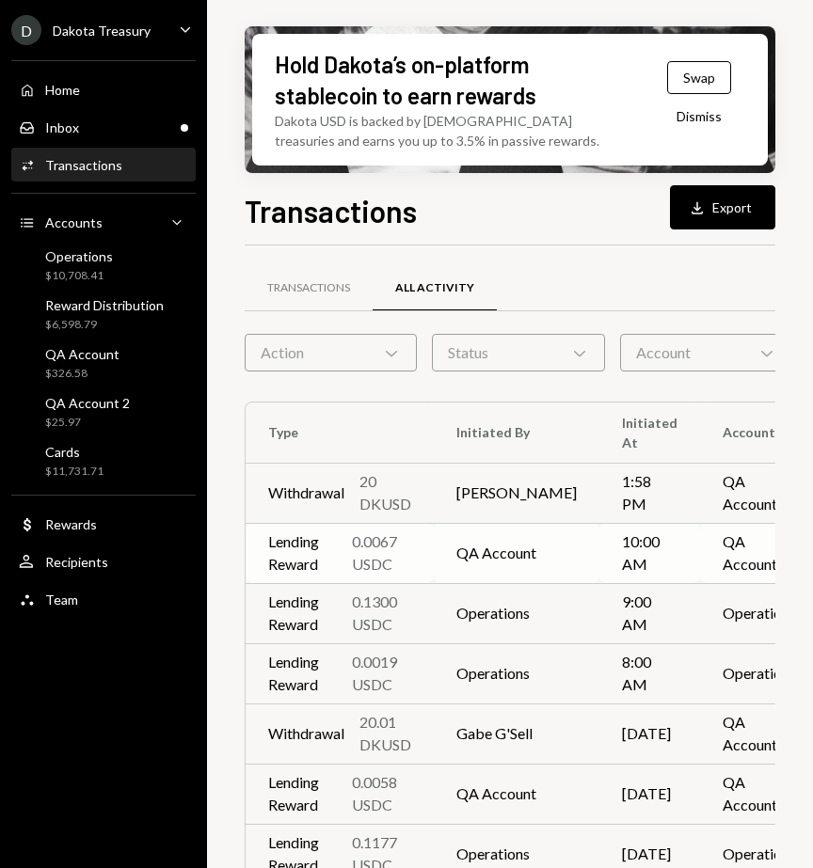
click at [322, 552] on div "Lending Reward" at bounding box center [302, 552] width 69 height 45
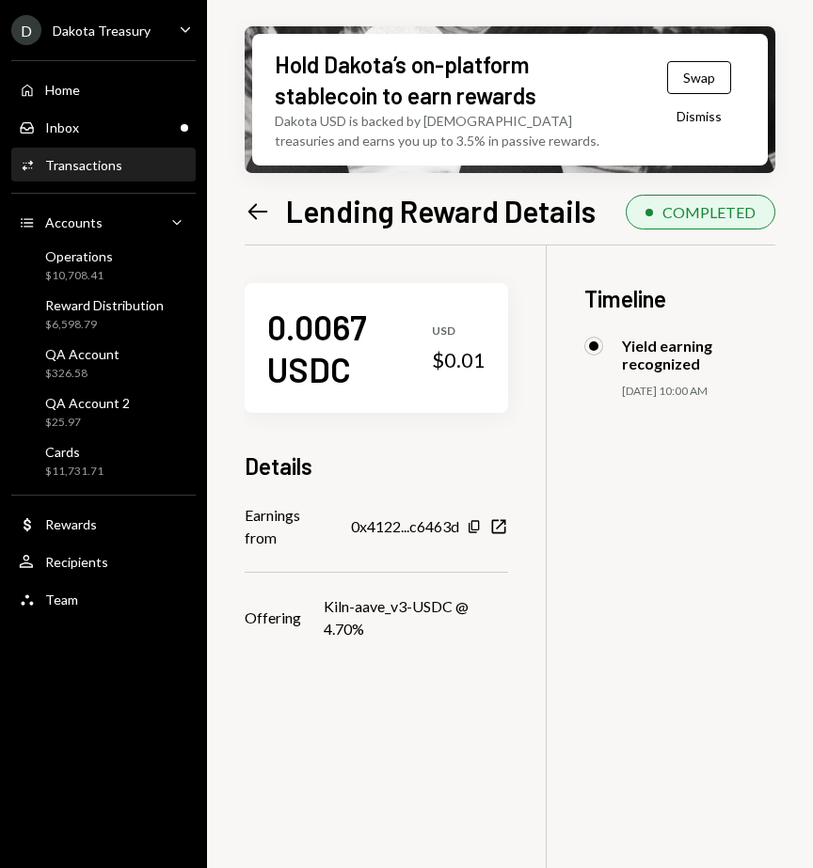
click at [265, 202] on icon "Left Arrow" at bounding box center [258, 211] width 26 height 26
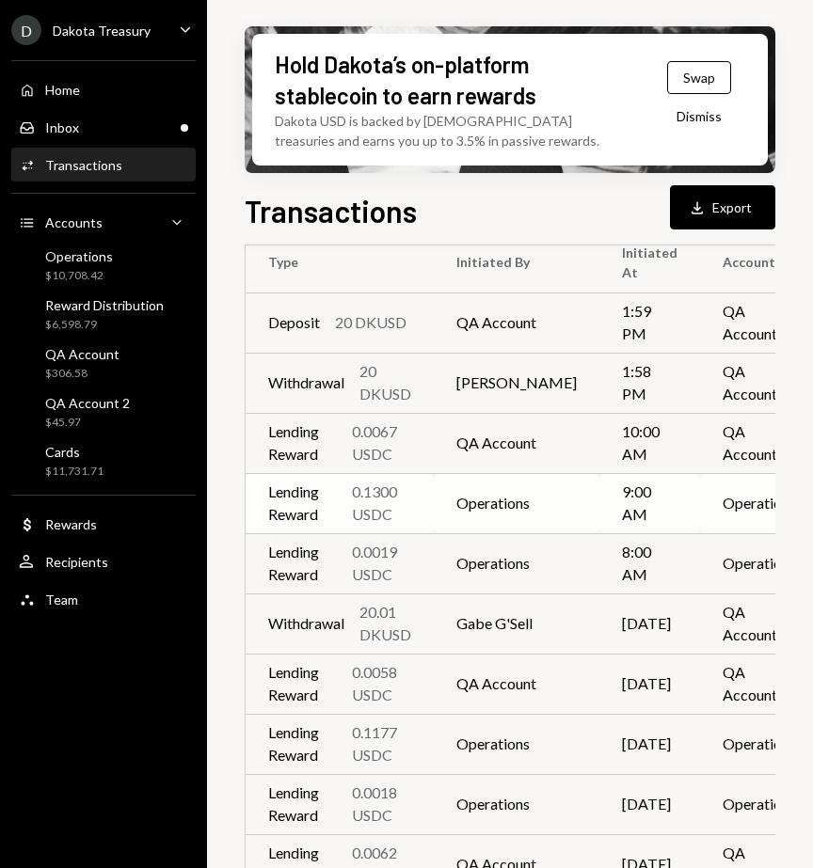
scroll to position [173, 0]
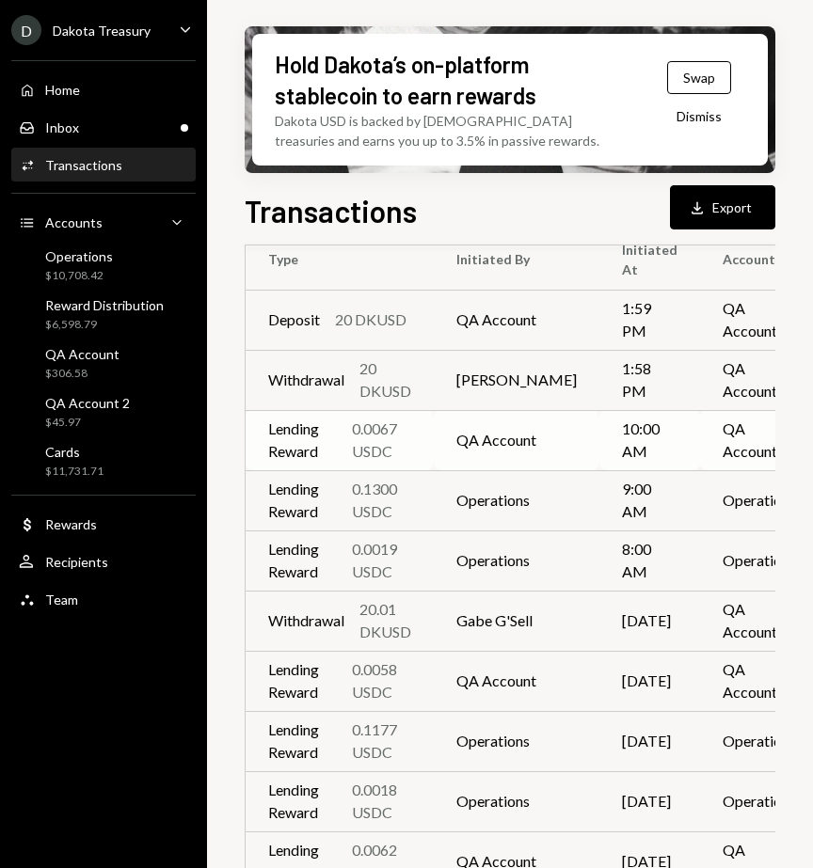
click at [330, 445] on div "Lending Reward" at bounding box center [302, 440] width 69 height 45
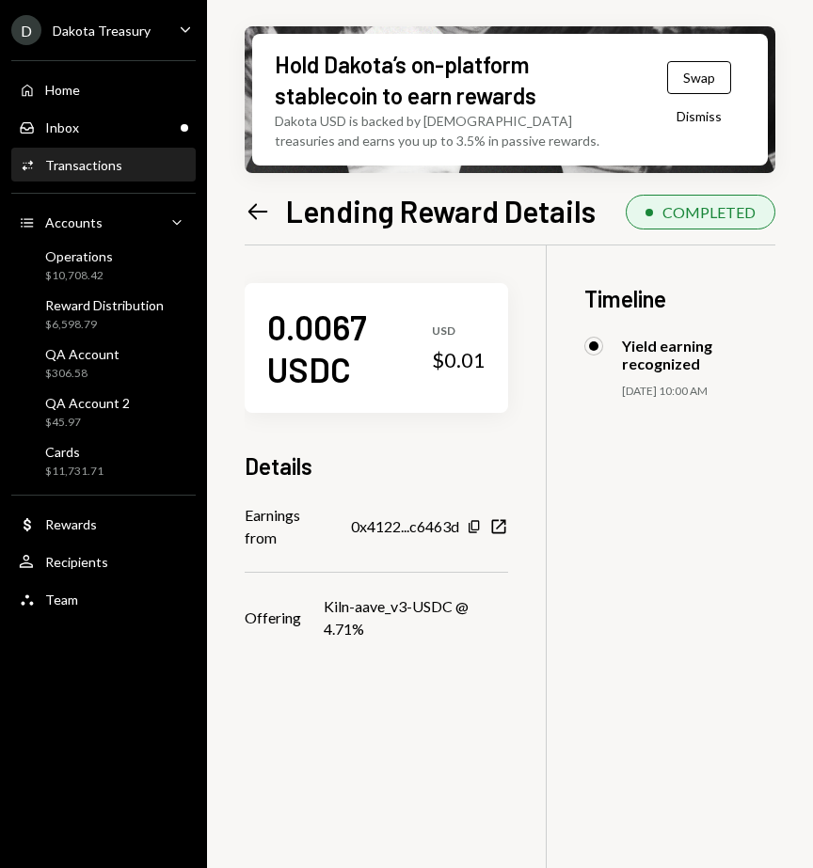
click at [259, 208] on icon "Left Arrow" at bounding box center [258, 211] width 26 height 26
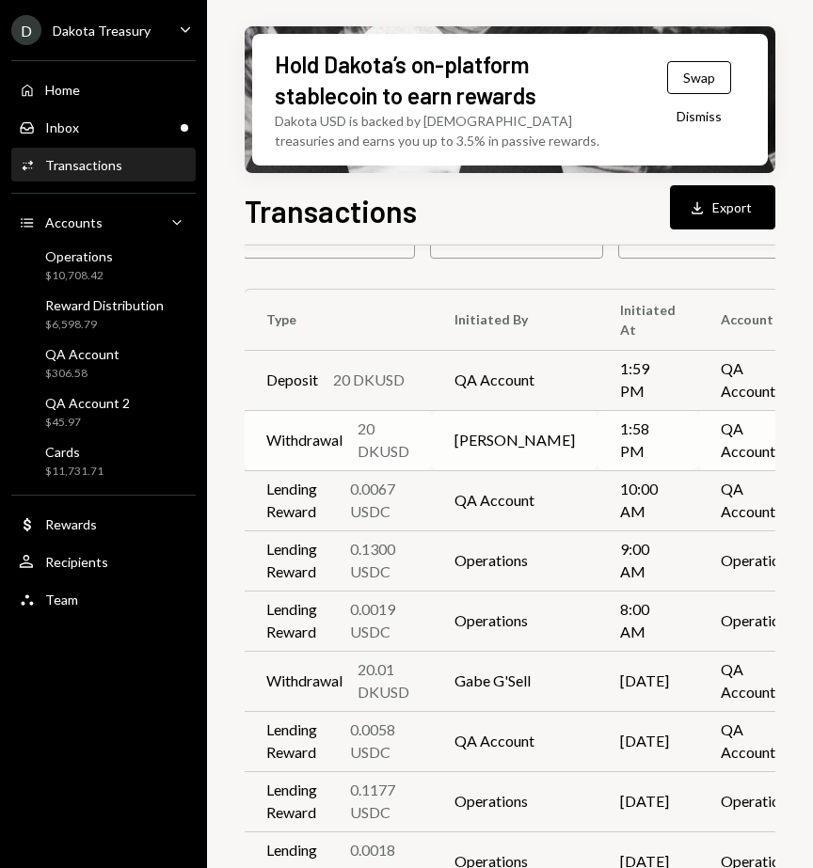
scroll to position [104, 2]
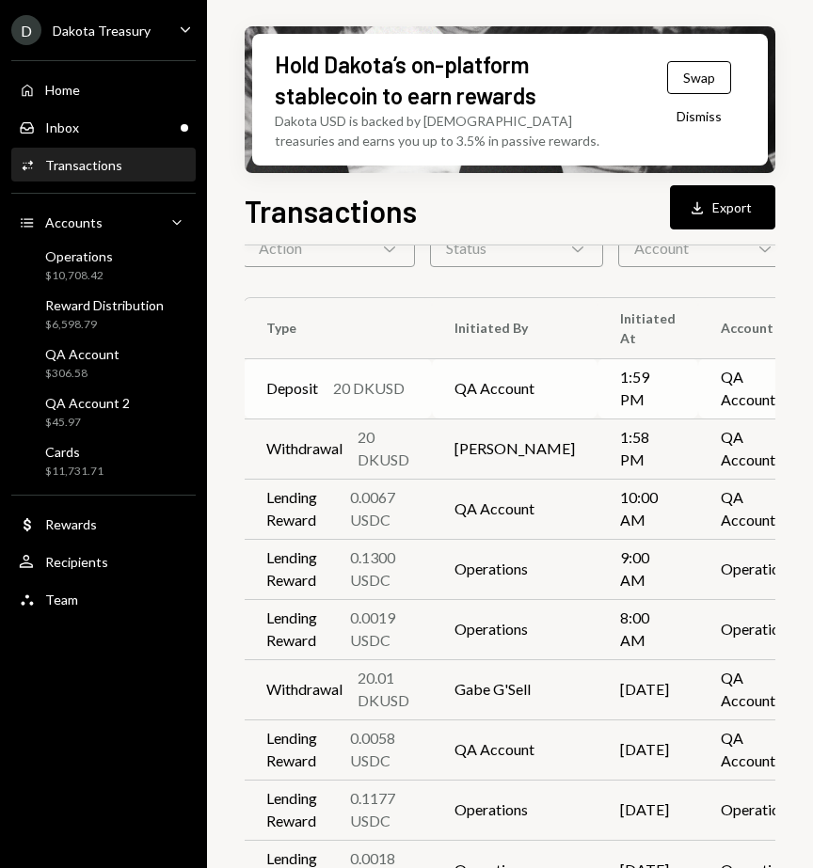
click at [307, 396] on div "Deposit" at bounding box center [292, 388] width 52 height 23
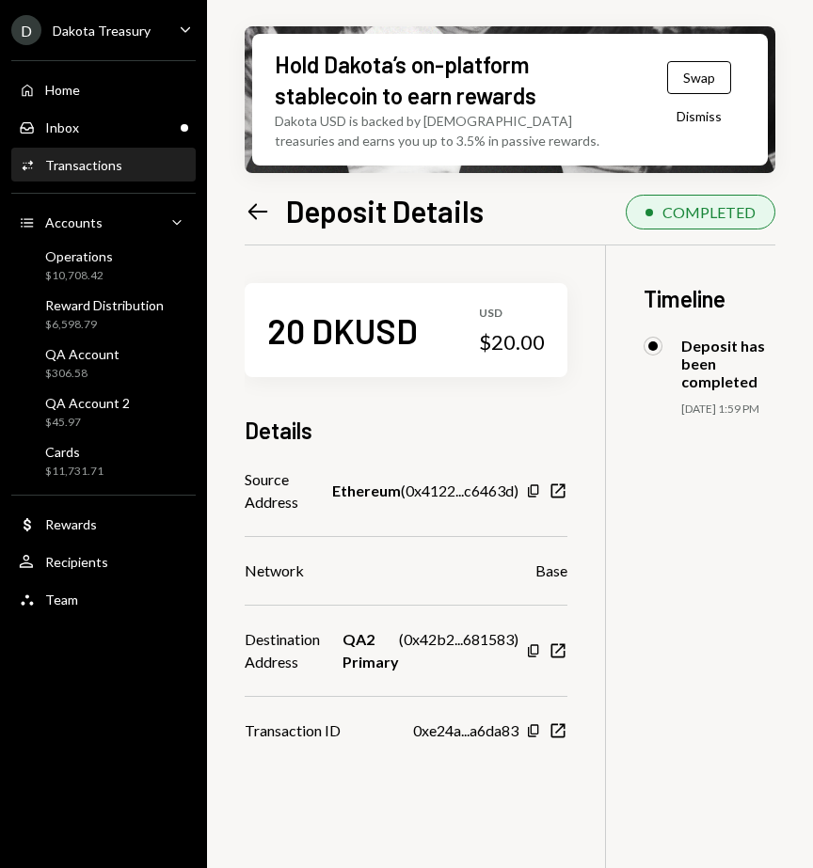
click at [246, 205] on icon "Left Arrow" at bounding box center [258, 211] width 26 height 26
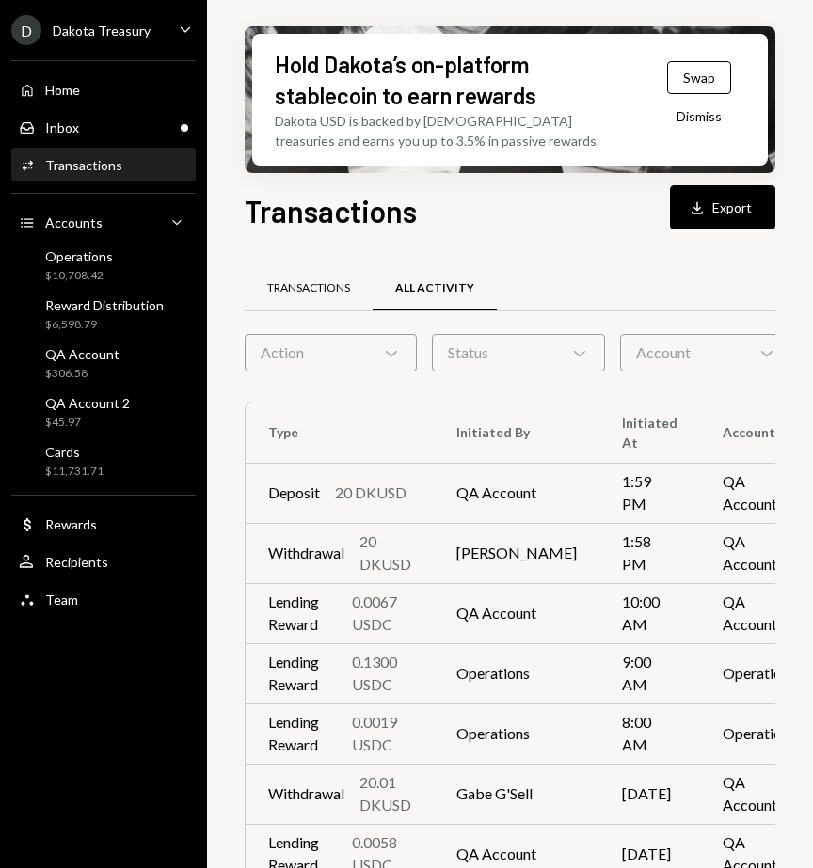
click at [324, 286] on div "Transactions" at bounding box center [308, 288] width 83 height 16
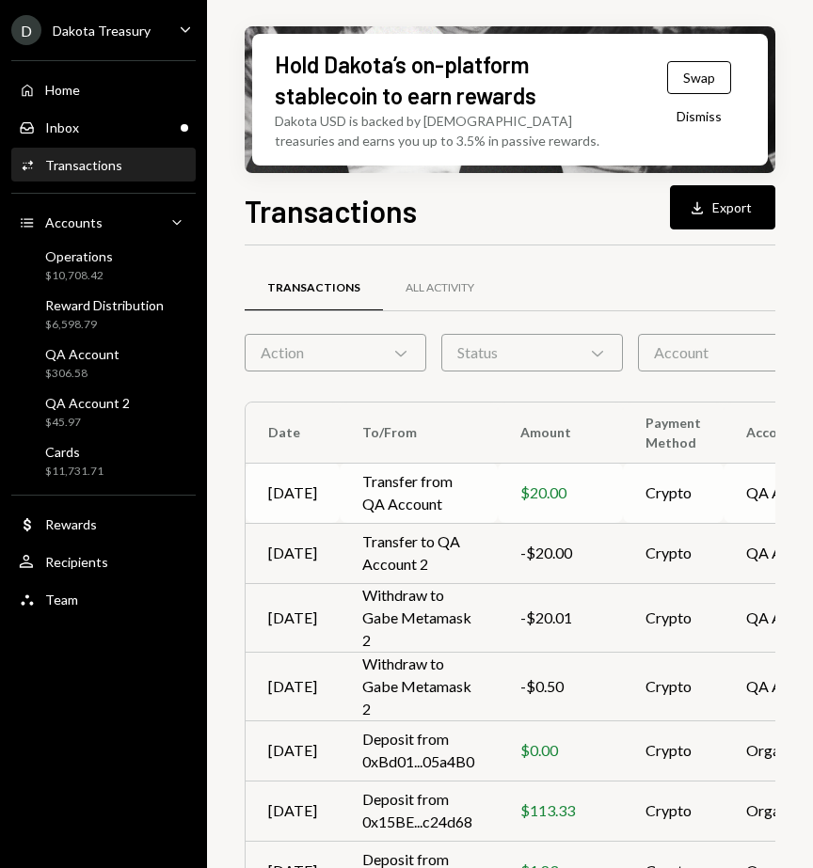
click at [375, 483] on td "Transfer from QA Account" at bounding box center [419, 493] width 158 height 60
